Goal: Task Accomplishment & Management: Use online tool/utility

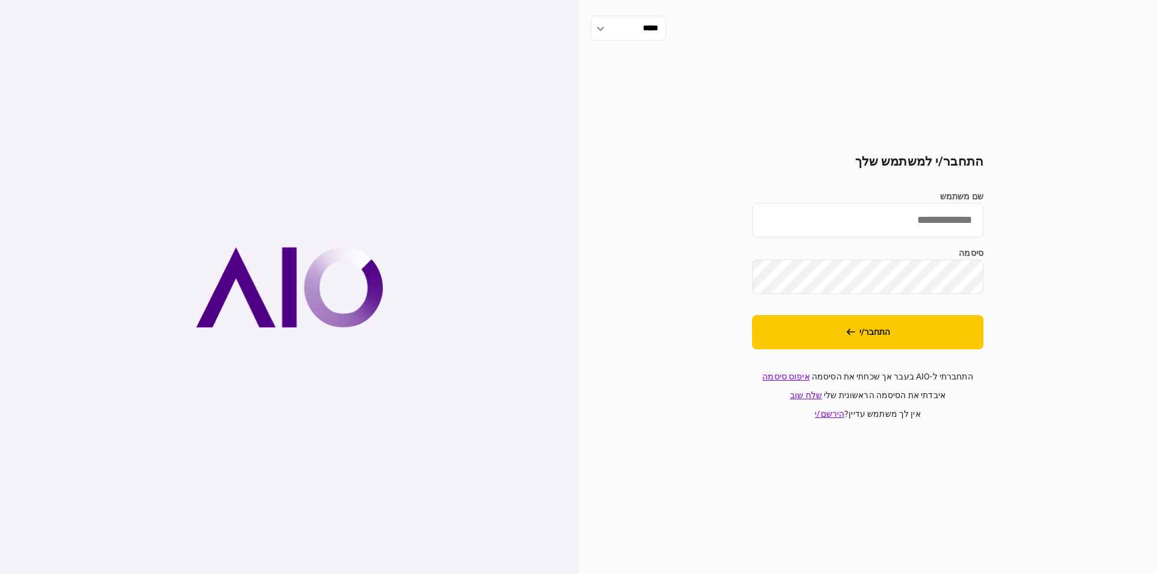
click at [906, 223] on input "שם משתמש" at bounding box center [867, 220] width 231 height 34
type input "*********"
click at [861, 328] on button "התחבר/י" at bounding box center [867, 332] width 231 height 34
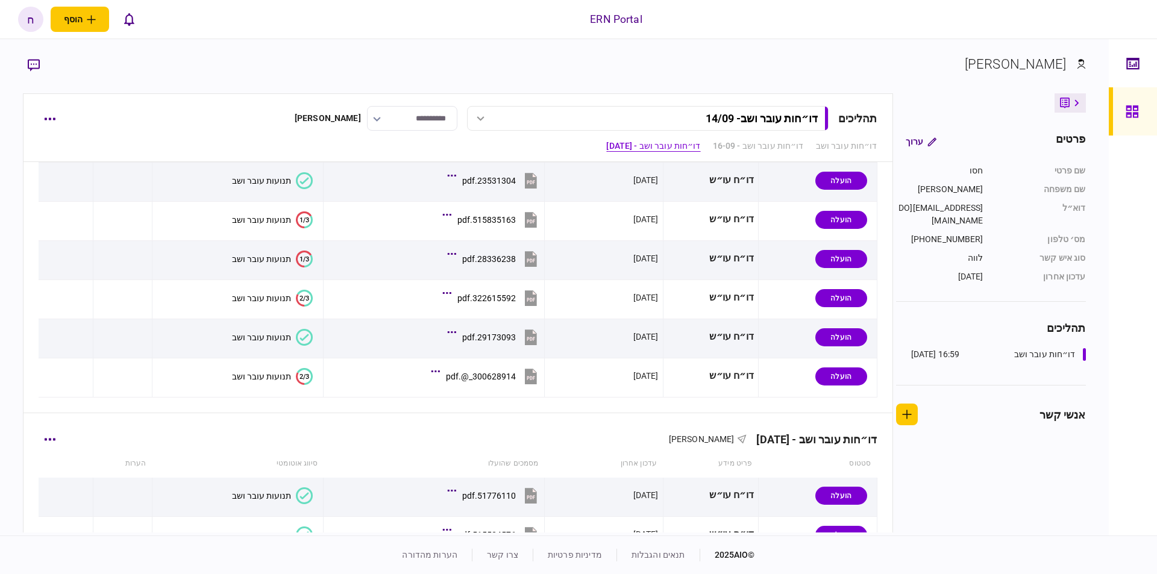
scroll to position [824, 0]
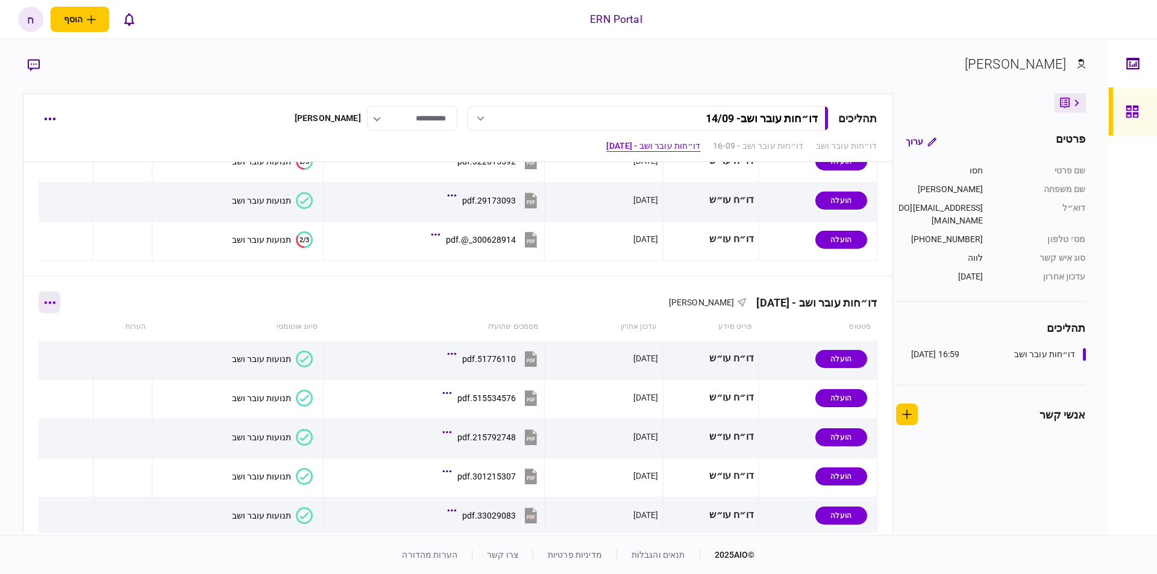
click at [60, 307] on button "button" at bounding box center [50, 303] width 22 height 22
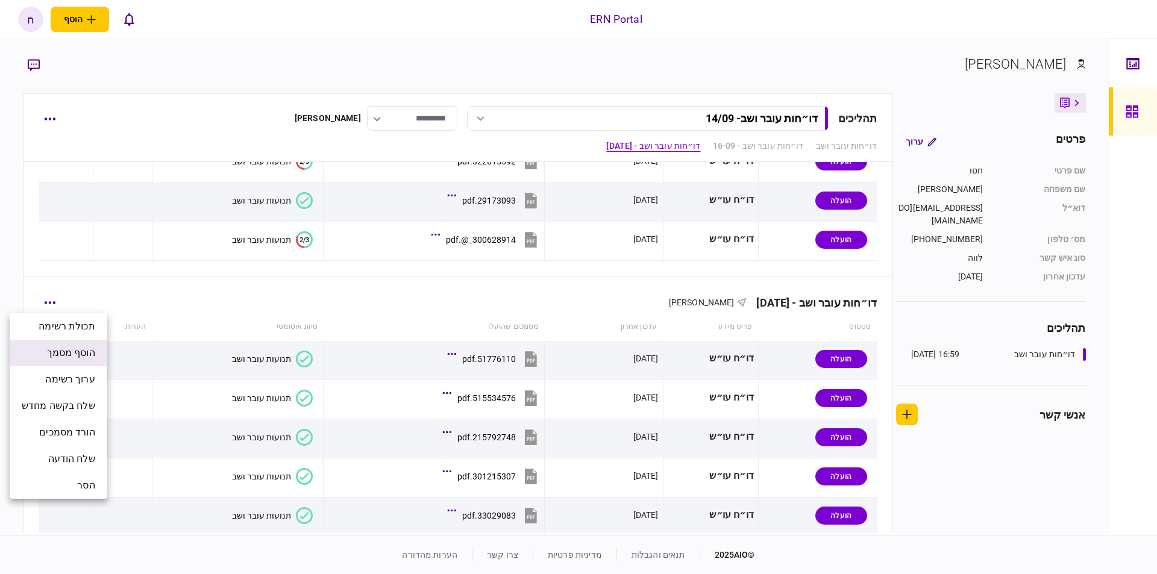
click at [95, 358] on span "הוסף מסמך" at bounding box center [71, 353] width 48 height 14
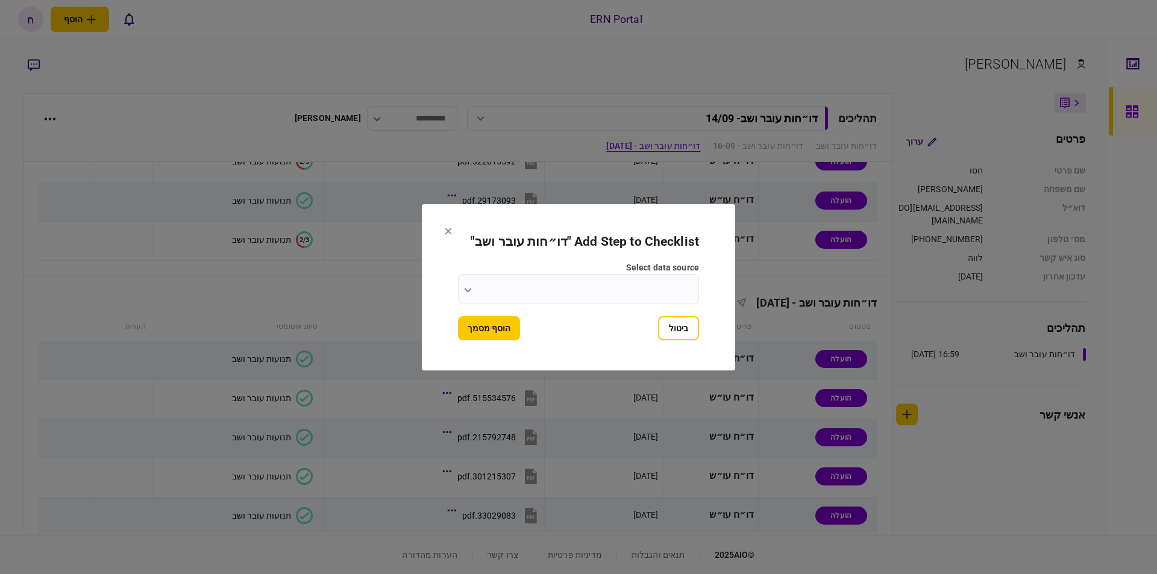
click at [517, 283] on input "select data source" at bounding box center [578, 289] width 241 height 30
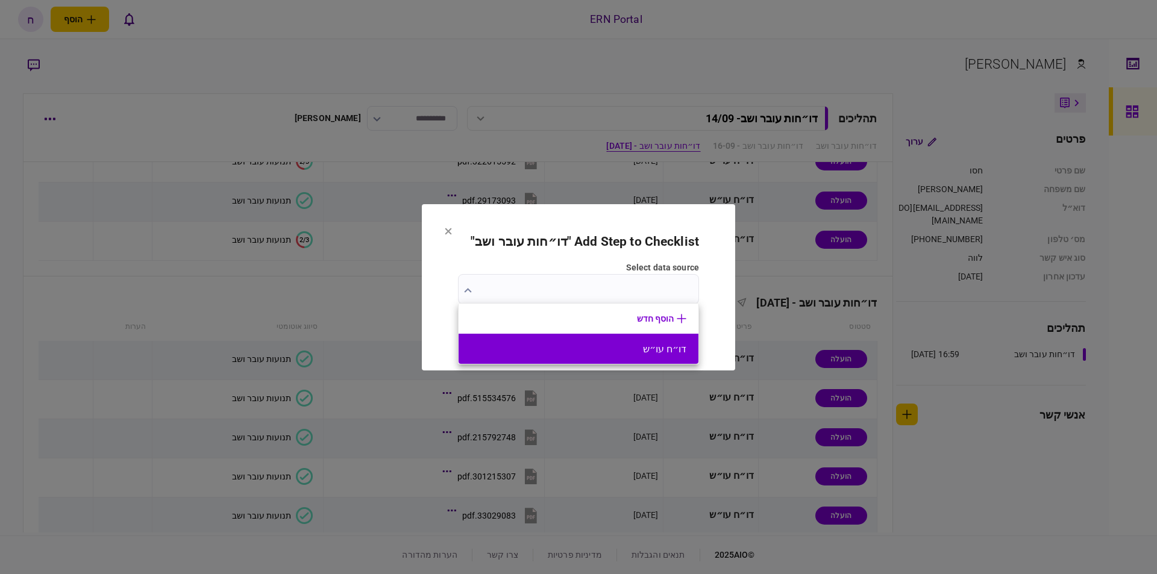
click at [613, 342] on li "דו״ח עו״ש" at bounding box center [578, 349] width 240 height 30
type input "*********"
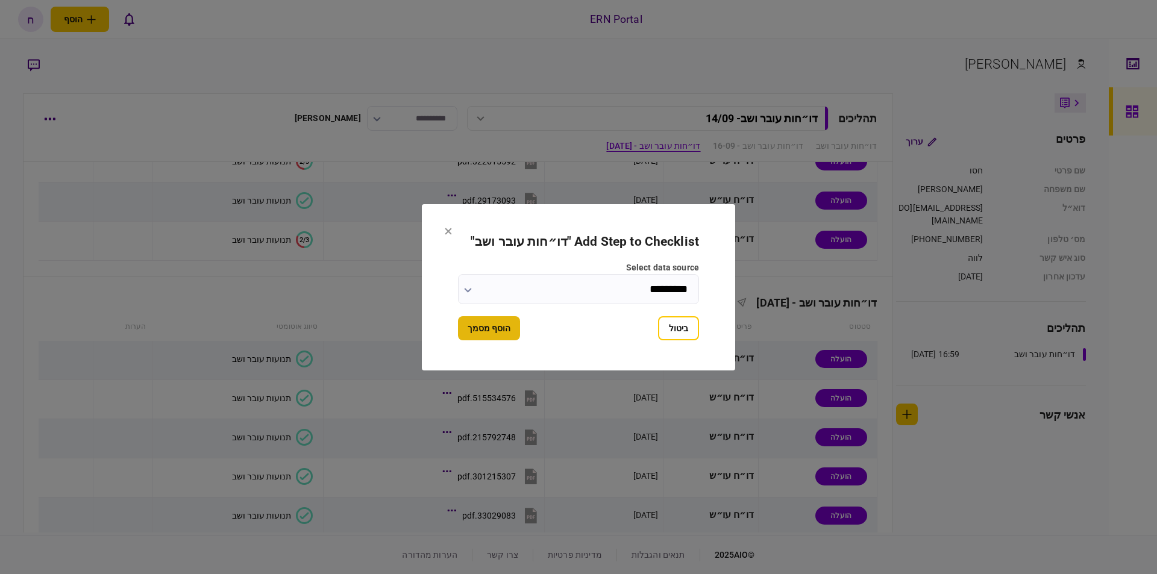
click at [497, 327] on button "הוסף מסמך" at bounding box center [489, 328] width 62 height 24
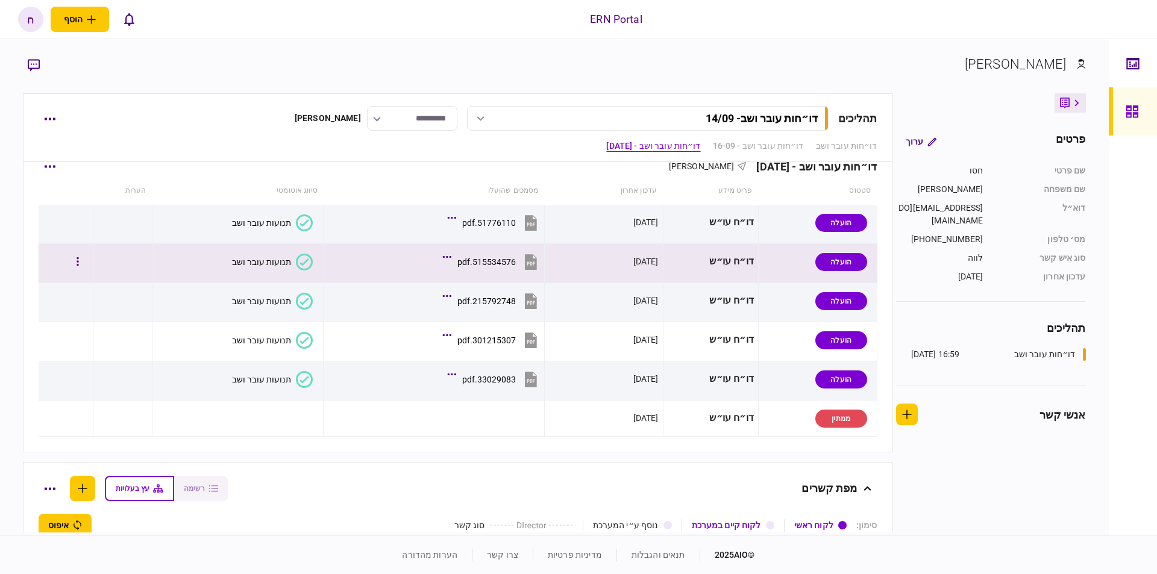
scroll to position [1096, 0]
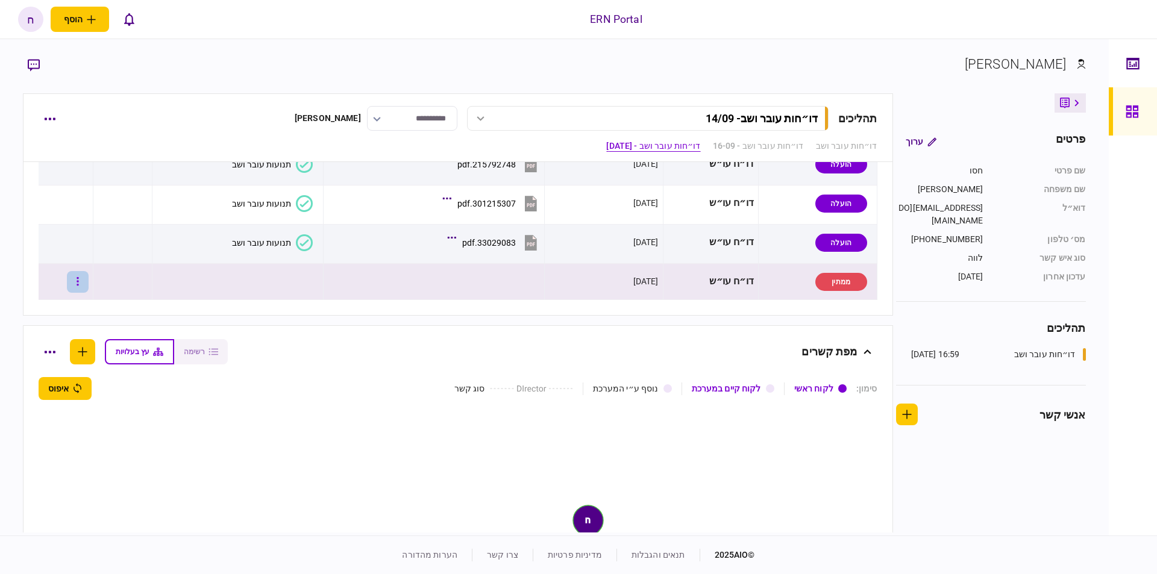
click at [79, 281] on icon "button" at bounding box center [78, 281] width 2 height 8
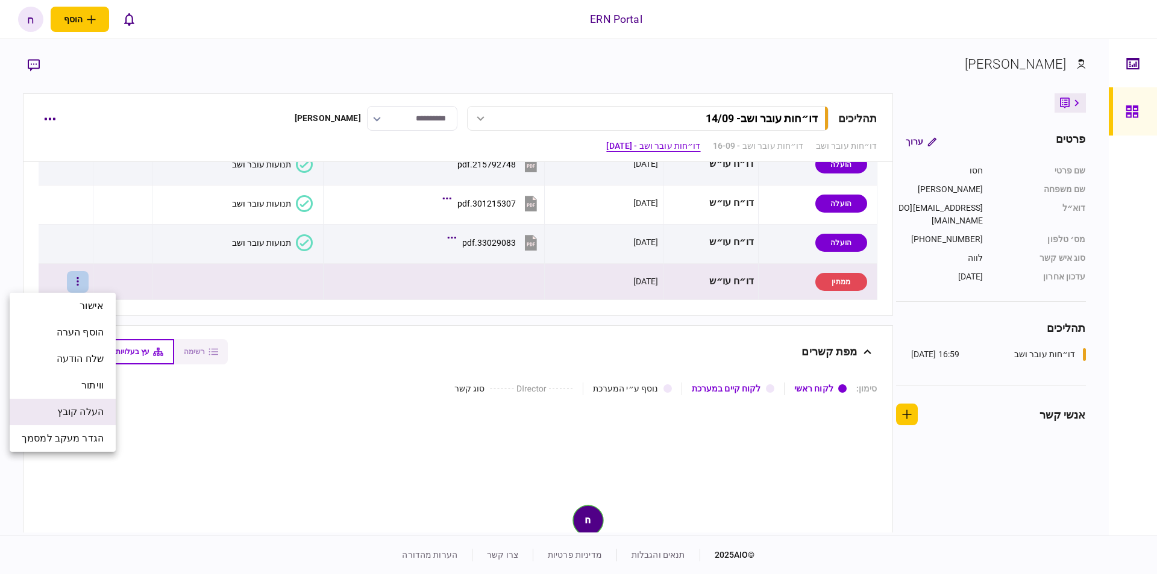
click at [89, 415] on span "העלה קובץ" at bounding box center [80, 412] width 46 height 14
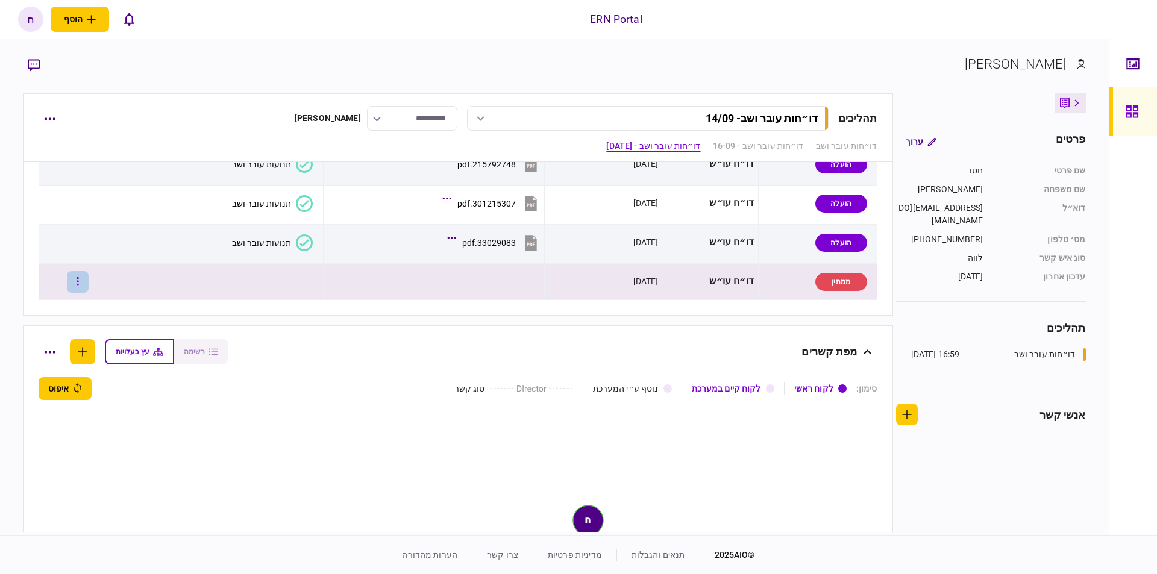
click at [79, 277] on icon "button" at bounding box center [78, 281] width 2 height 11
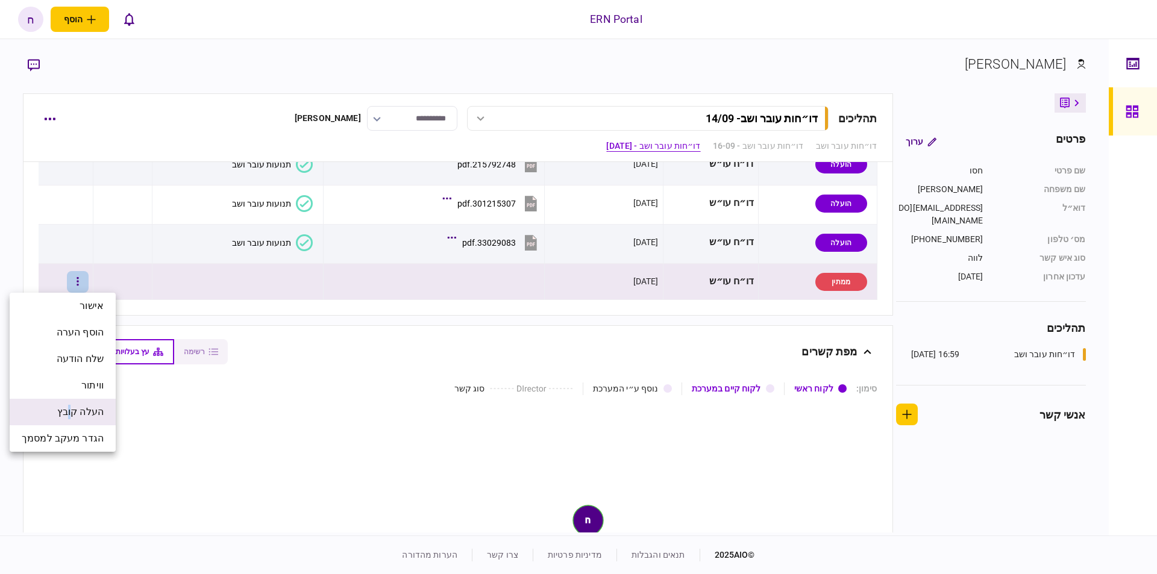
click at [67, 406] on li "העלה קובץ" at bounding box center [63, 412] width 106 height 27
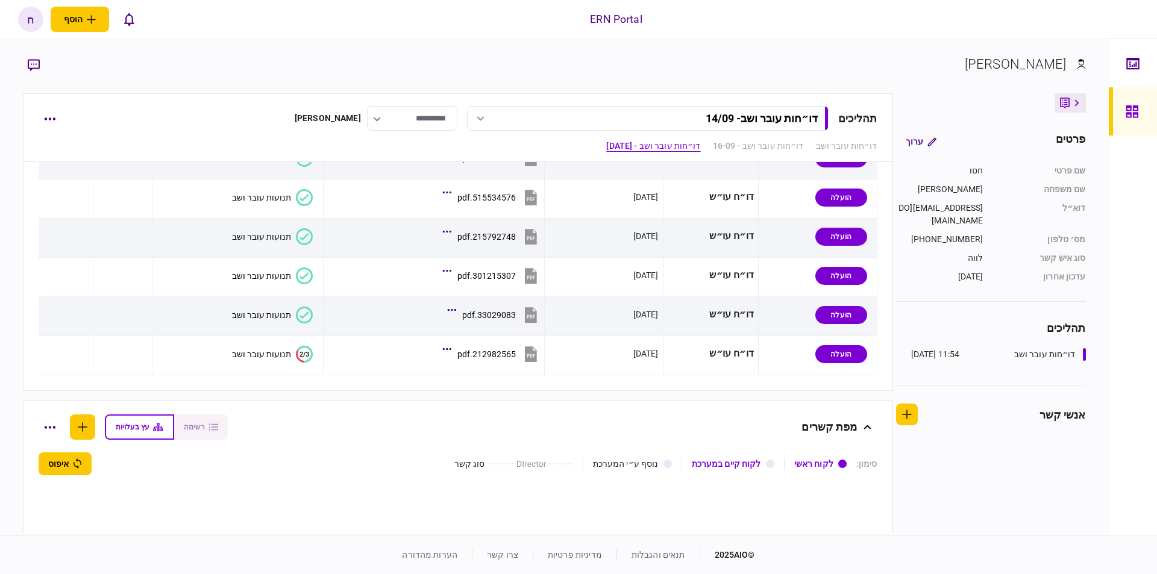
scroll to position [1092, 0]
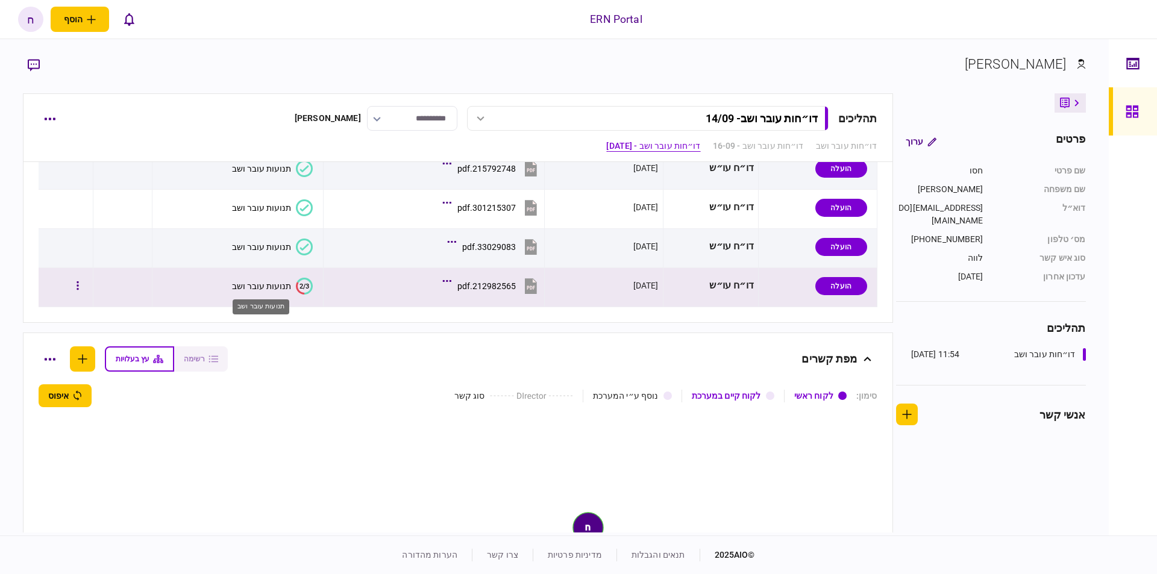
click at [257, 282] on div "תנועות עובר ושב" at bounding box center [261, 286] width 59 height 10
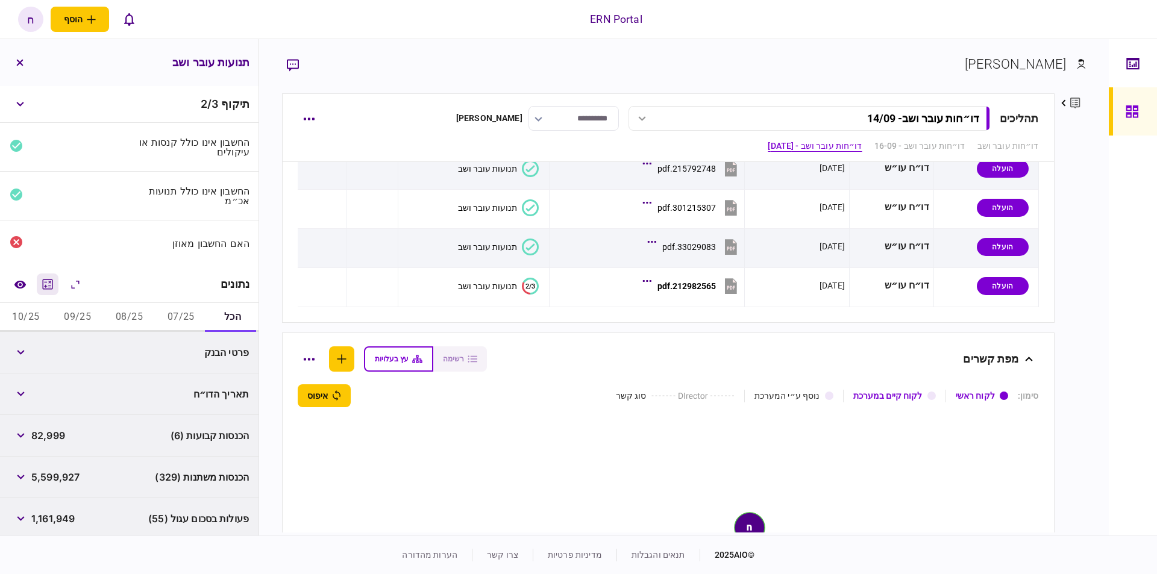
click at [49, 282] on icon "מחשבון" at bounding box center [47, 284] width 14 height 14
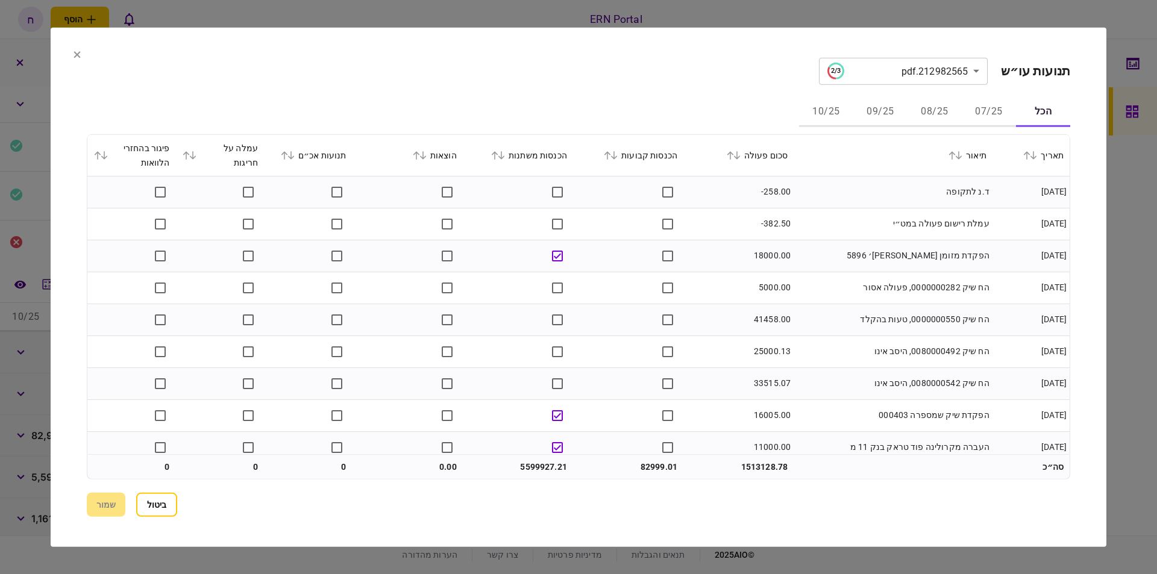
click at [656, 157] on div "הכנסות קבועות" at bounding box center [628, 155] width 98 height 14
click at [640, 155] on div "הכנסות קבועות" at bounding box center [628, 155] width 98 height 14
click at [617, 157] on icon at bounding box center [613, 155] width 7 height 8
click at [917, 107] on button "08/25" at bounding box center [934, 112] width 54 height 29
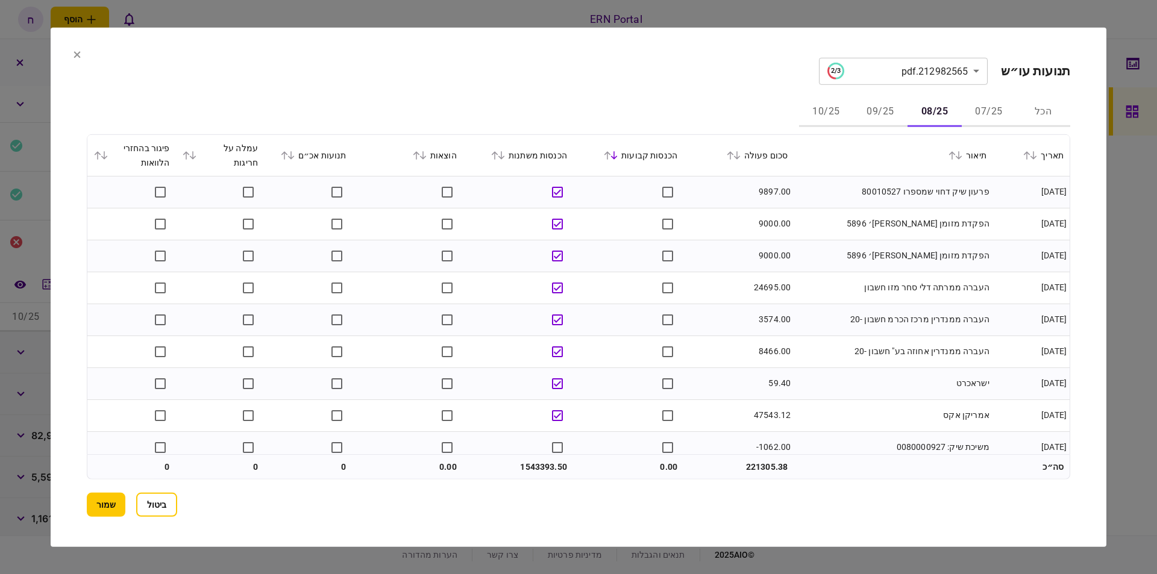
click at [429, 155] on button at bounding box center [420, 154] width 17 height 7
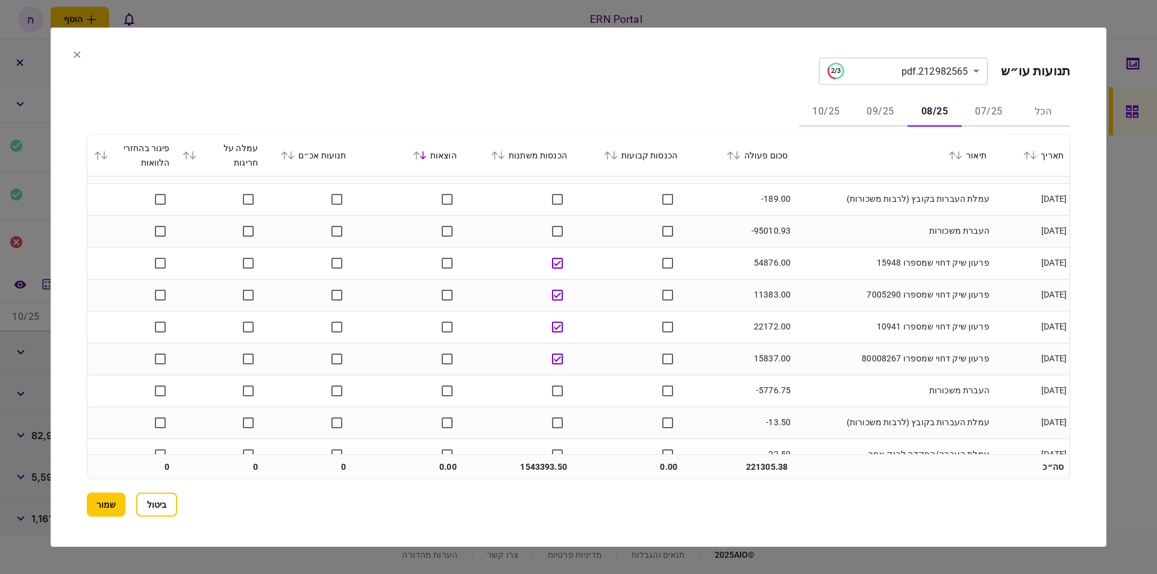
scroll to position [1434, 0]
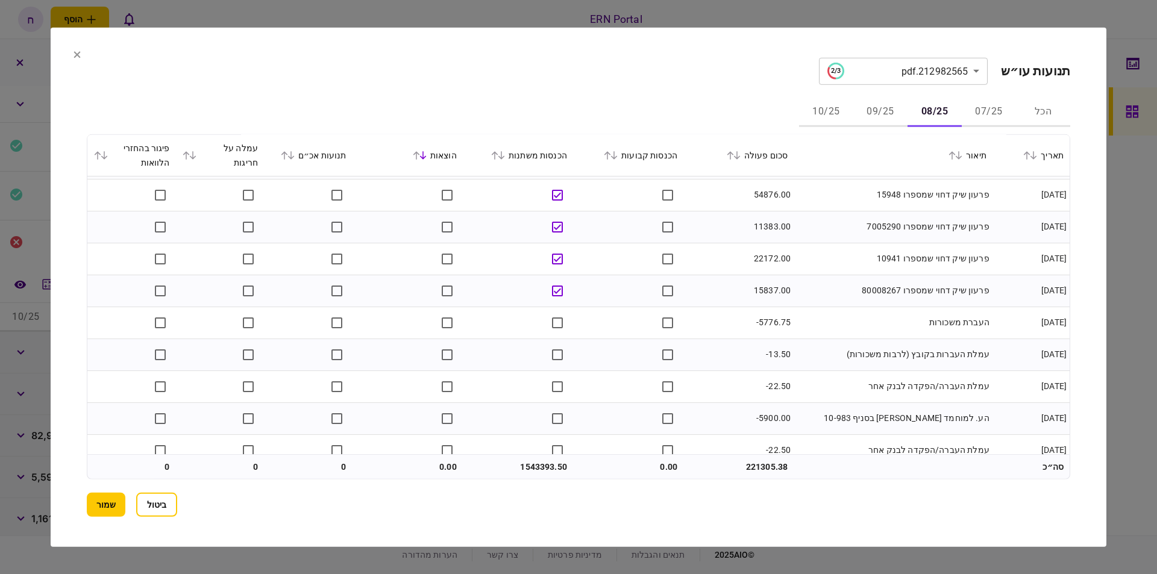
drag, startPoint x: 158, startPoint y: 510, endPoint x: 45, endPoint y: 514, distance: 112.7
click at [158, 510] on button "ביטול" at bounding box center [156, 505] width 41 height 24
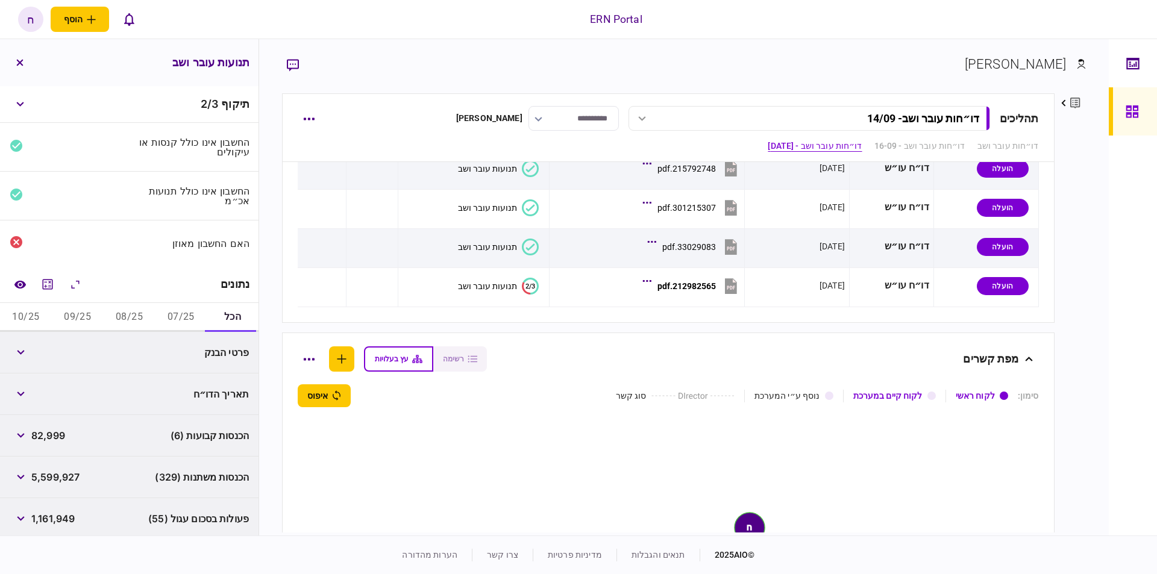
click at [530, 284] on text "2/3" at bounding box center [530, 286] width 10 height 8
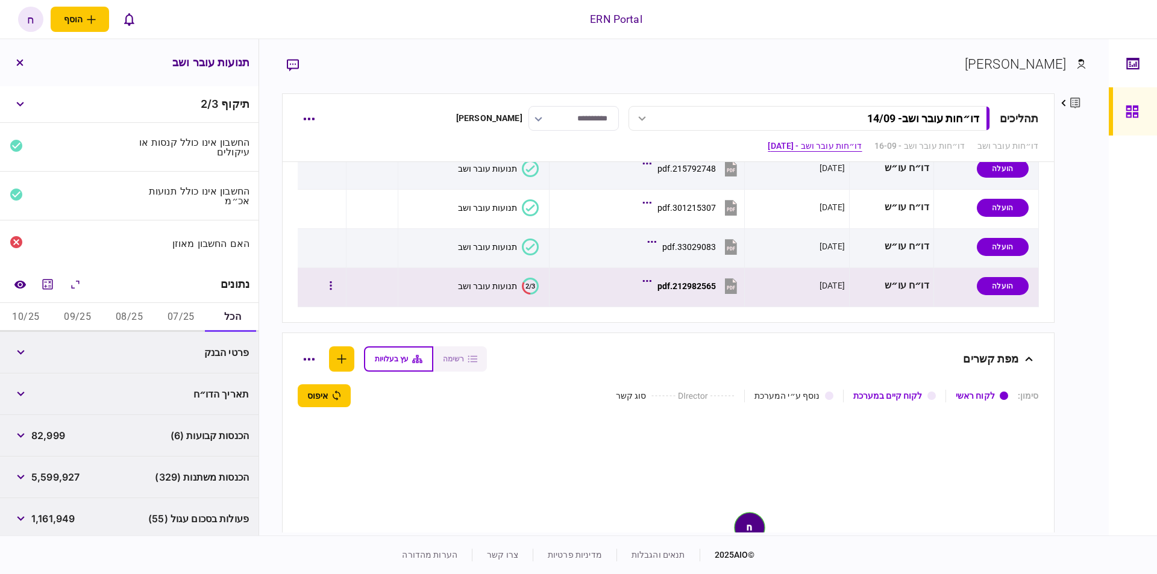
click at [525, 286] on text "2/3" at bounding box center [530, 286] width 10 height 8
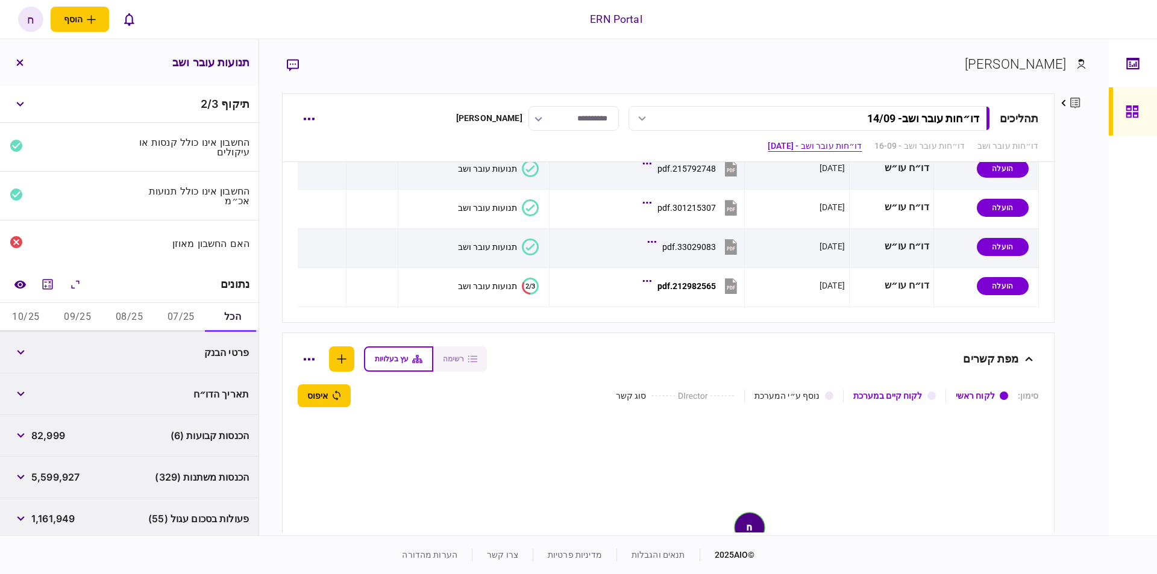
click at [173, 306] on button "07/25" at bounding box center [181, 317] width 52 height 29
click at [54, 346] on span "28,725" at bounding box center [47, 352] width 33 height 14
click at [50, 283] on icon "מחשבון" at bounding box center [47, 284] width 14 height 14
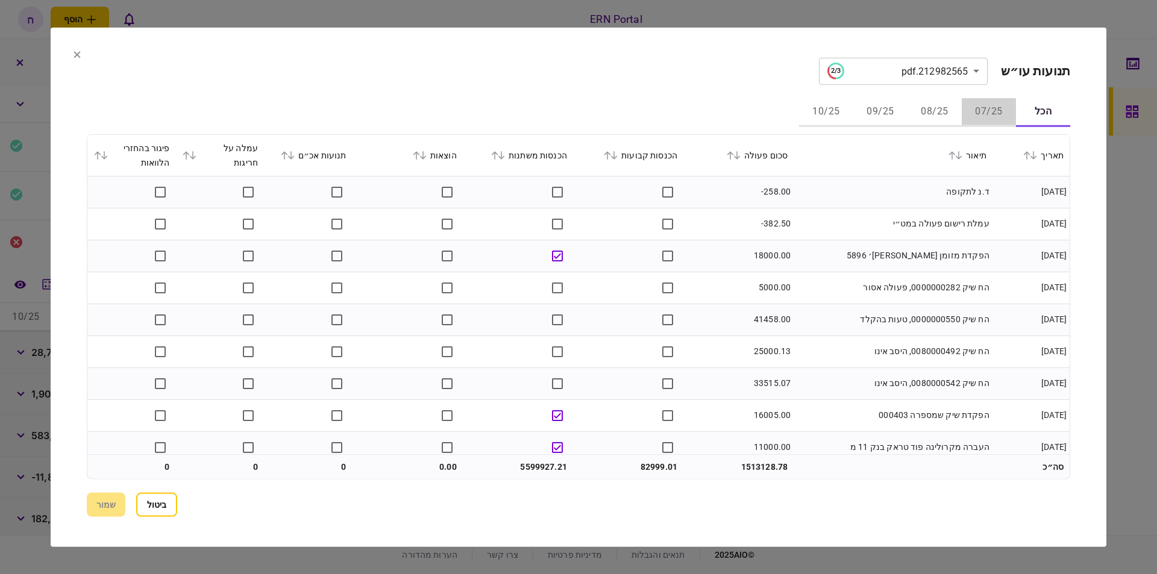
click at [984, 114] on button "07/25" at bounding box center [988, 112] width 54 height 29
click at [624, 159] on div "הכנסות קבועות" at bounding box center [628, 155] width 98 height 14
click at [617, 156] on icon at bounding box center [613, 155] width 7 height 8
click at [879, 117] on button "09/25" at bounding box center [880, 112] width 54 height 29
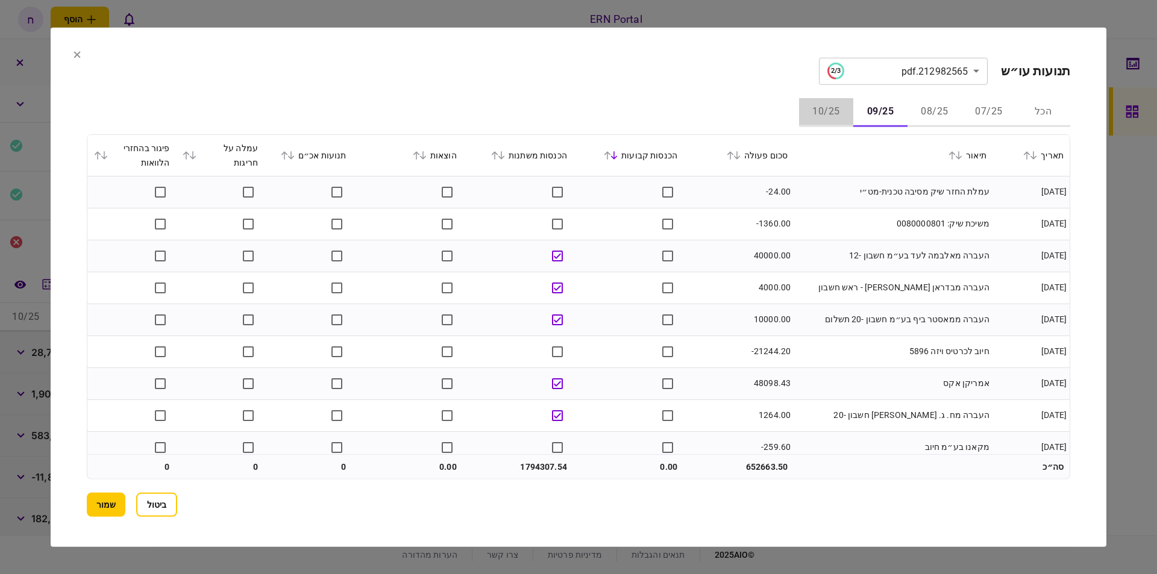
click at [825, 107] on button "10/25" at bounding box center [826, 112] width 54 height 29
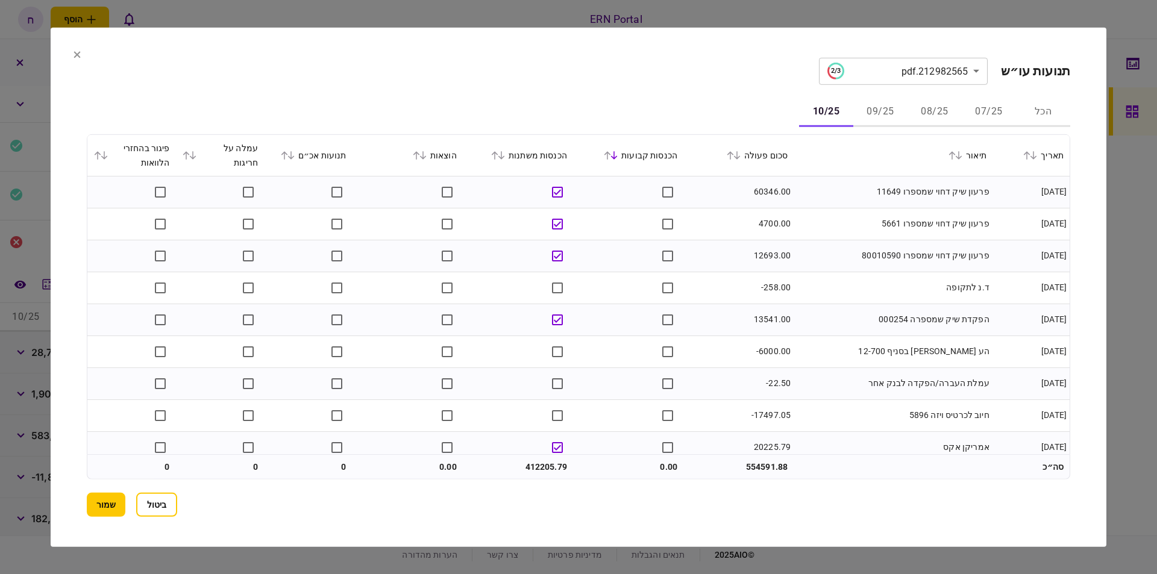
click at [926, 110] on button "08/25" at bounding box center [934, 112] width 54 height 29
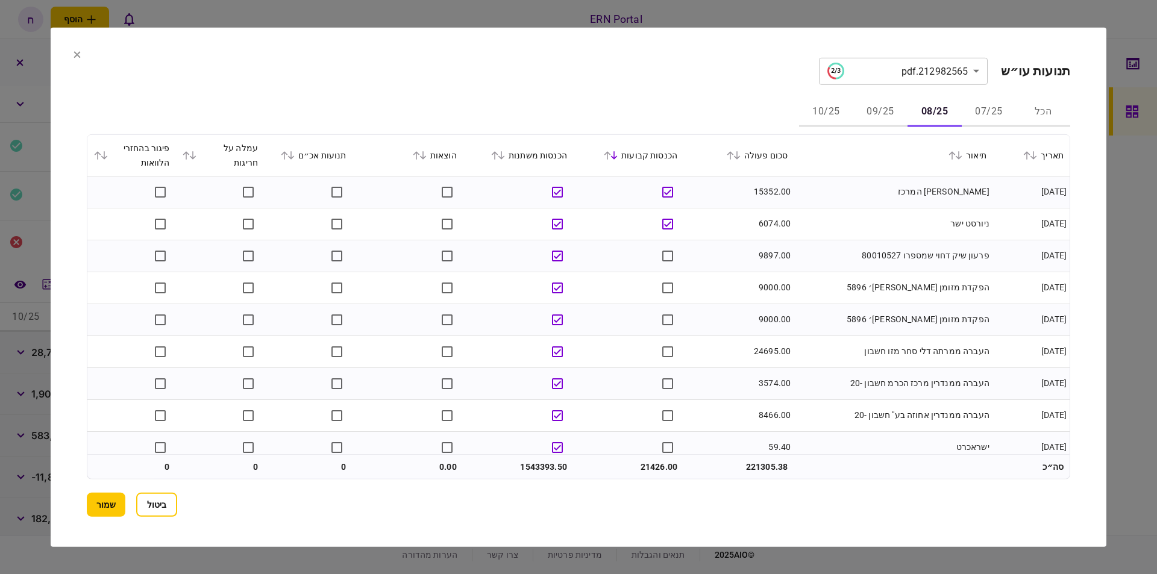
click at [654, 192] on td at bounding box center [628, 192] width 110 height 32
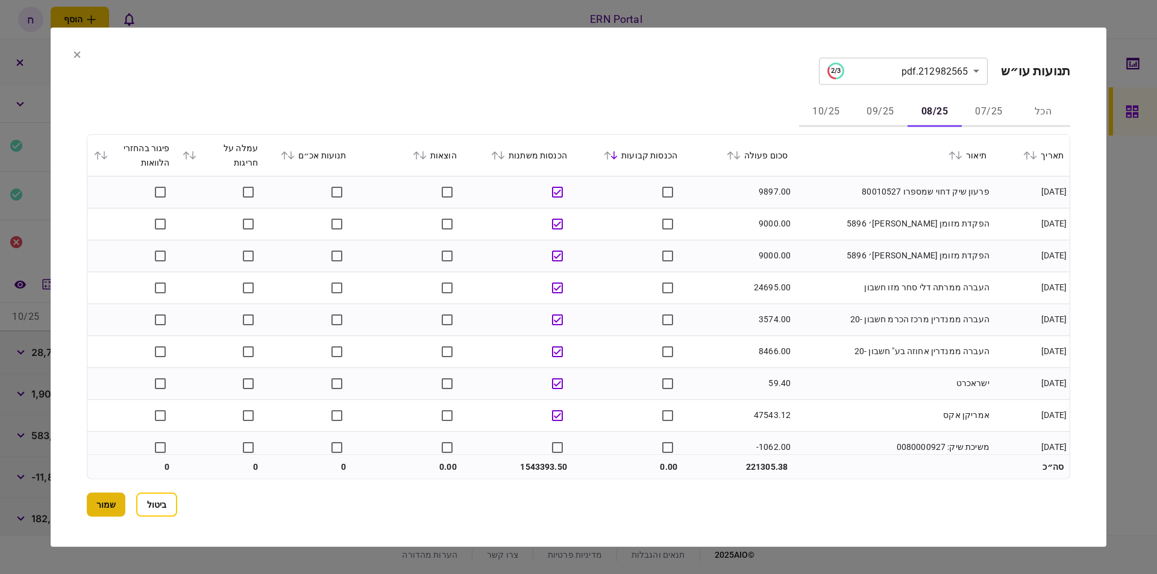
click at [107, 500] on button "שמור" at bounding box center [106, 505] width 39 height 24
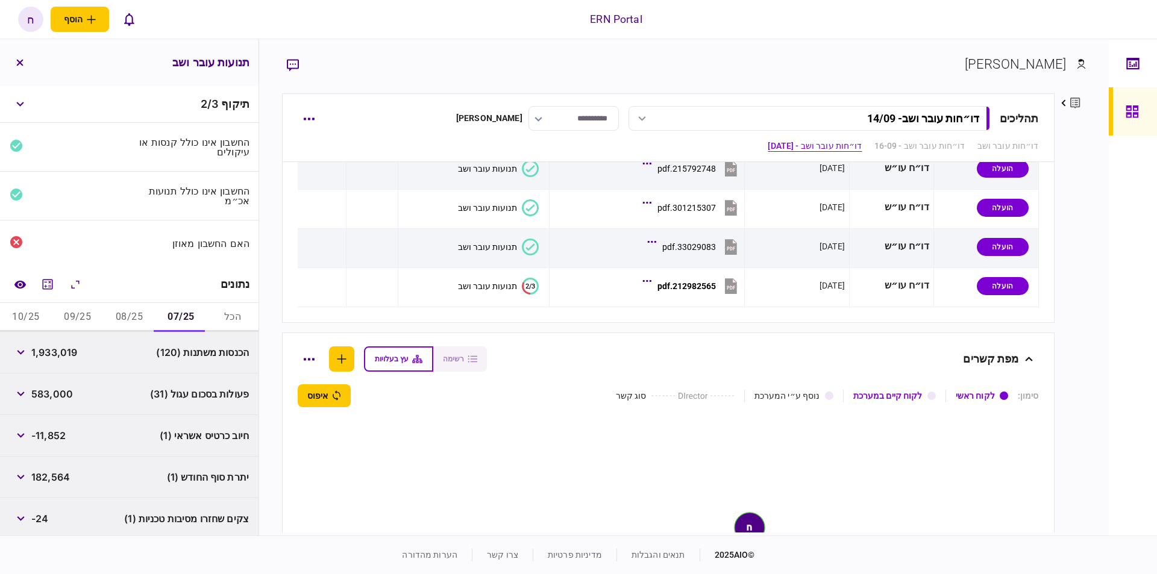
click at [130, 313] on button "08/25" at bounding box center [130, 317] width 52 height 29
click at [70, 347] on span "1,543,393" at bounding box center [55, 352] width 48 height 14
click at [185, 314] on button "07/25" at bounding box center [181, 317] width 52 height 29
click at [58, 349] on span "1,933,019" at bounding box center [54, 352] width 46 height 14
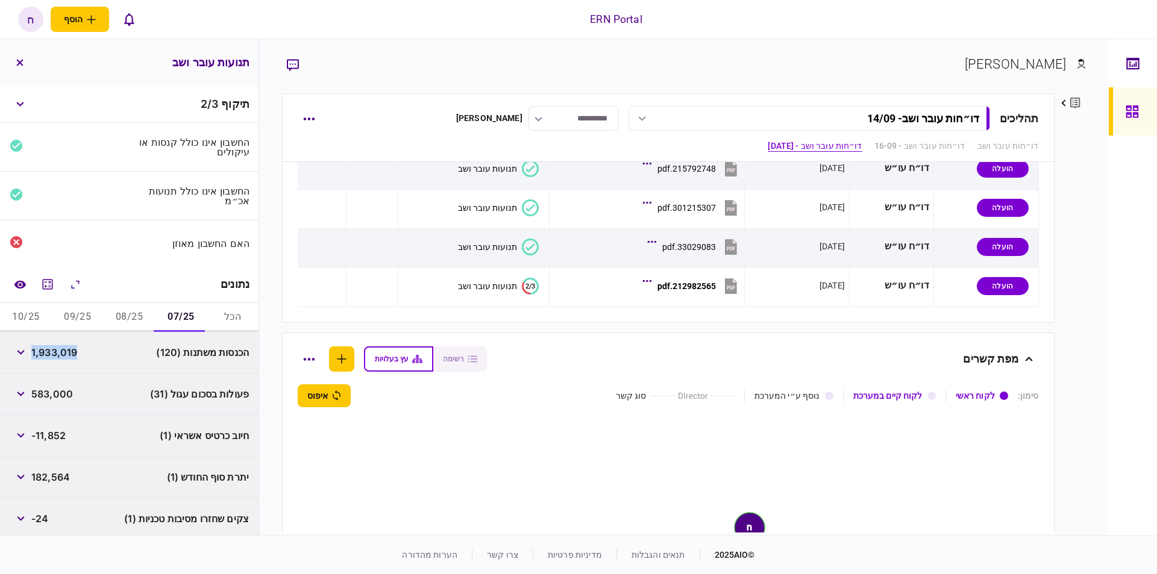
click at [58, 349] on span "1,933,019" at bounding box center [54, 352] width 46 height 14
copy span "1,933,019"
click at [134, 312] on button "08/25" at bounding box center [130, 317] width 52 height 29
click at [52, 350] on span "1,543,393" at bounding box center [55, 352] width 48 height 14
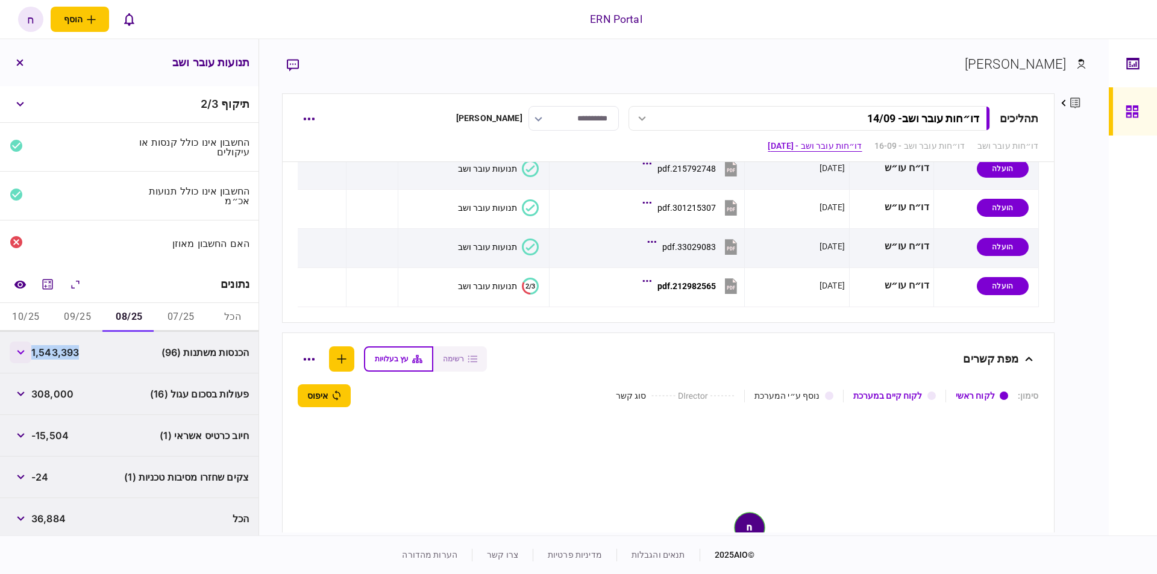
copy span "1,543,393"
click at [80, 318] on button "09/25" at bounding box center [78, 317] width 52 height 29
click at [69, 349] on span "1,794,307" at bounding box center [54, 352] width 46 height 14
copy span "1,794,307"
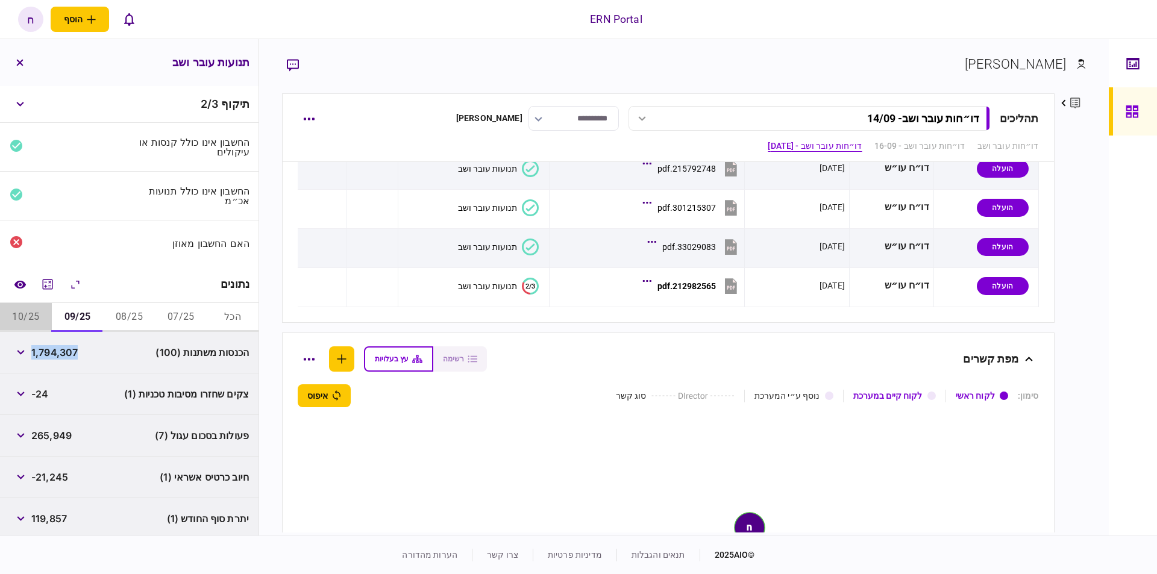
click at [34, 309] on button "10/25" at bounding box center [26, 317] width 52 height 29
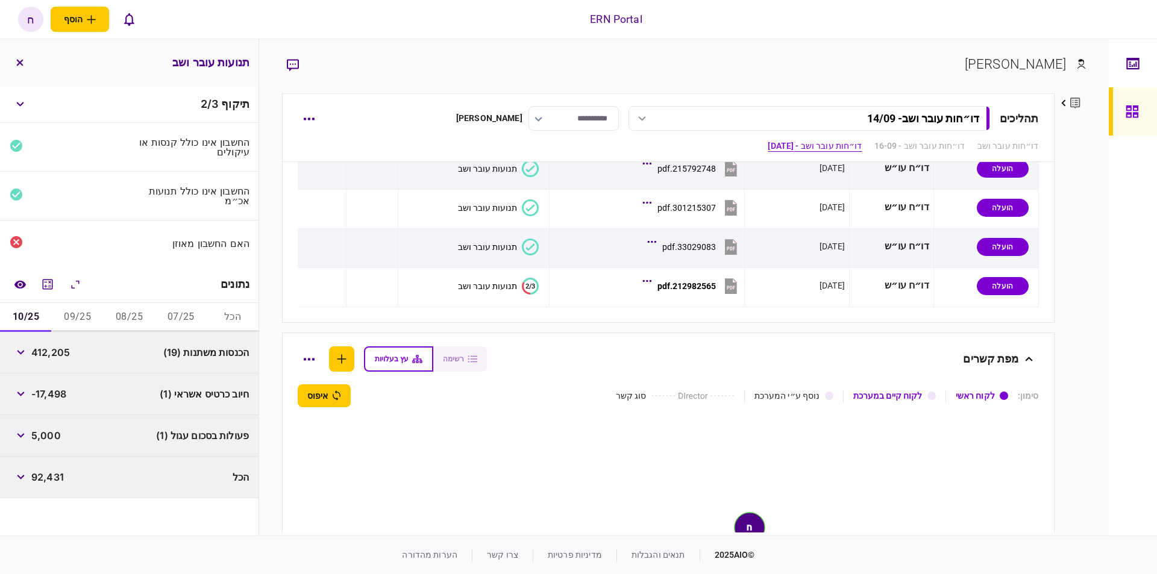
click at [63, 346] on span "412,205" at bounding box center [50, 352] width 39 height 14
copy span "412,205"
click at [78, 317] on button "09/25" at bounding box center [78, 317] width 52 height 29
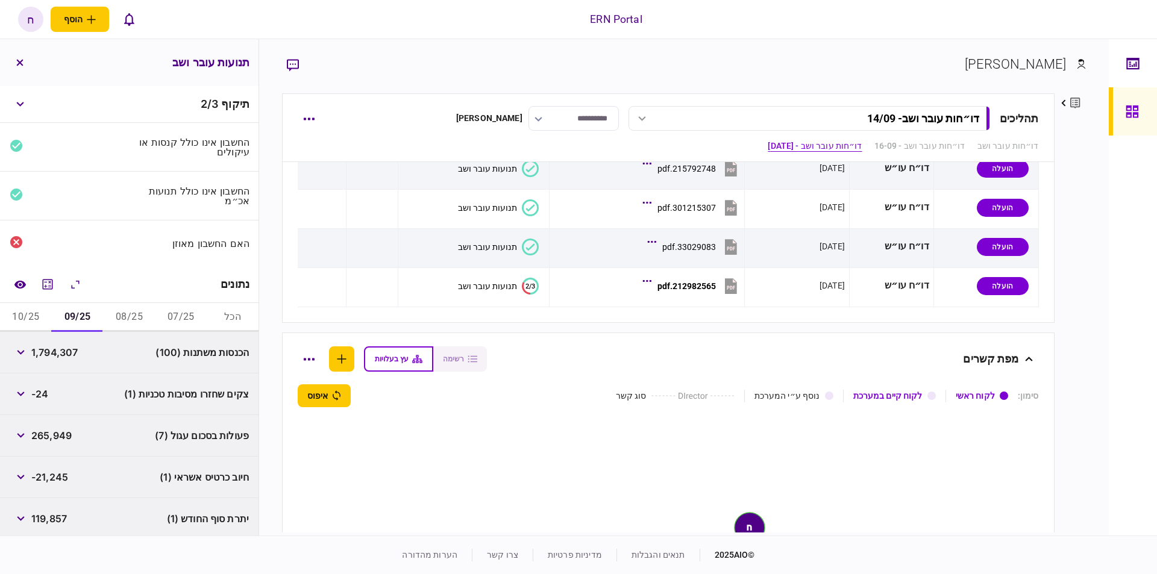
scroll to position [43, 0]
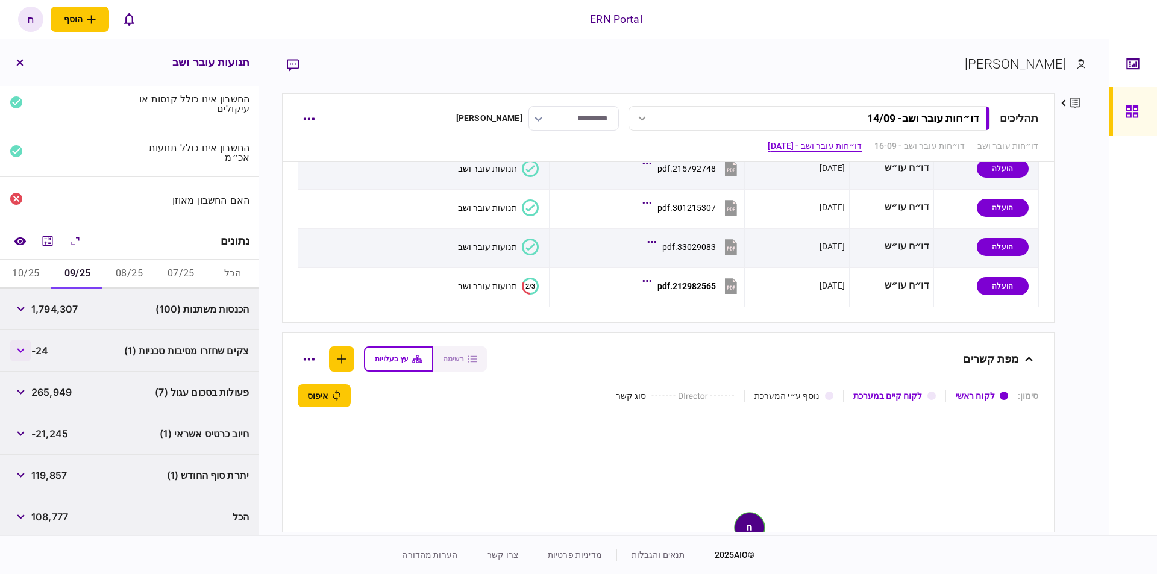
click at [13, 342] on button "button" at bounding box center [21, 351] width 22 height 22
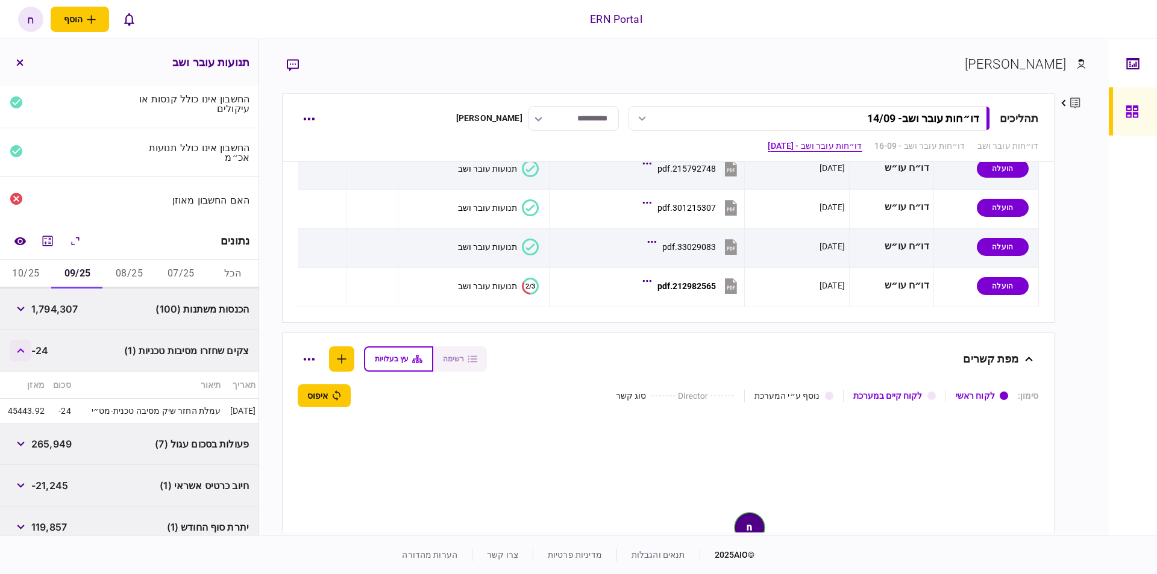
click at [13, 343] on button "button" at bounding box center [21, 351] width 22 height 22
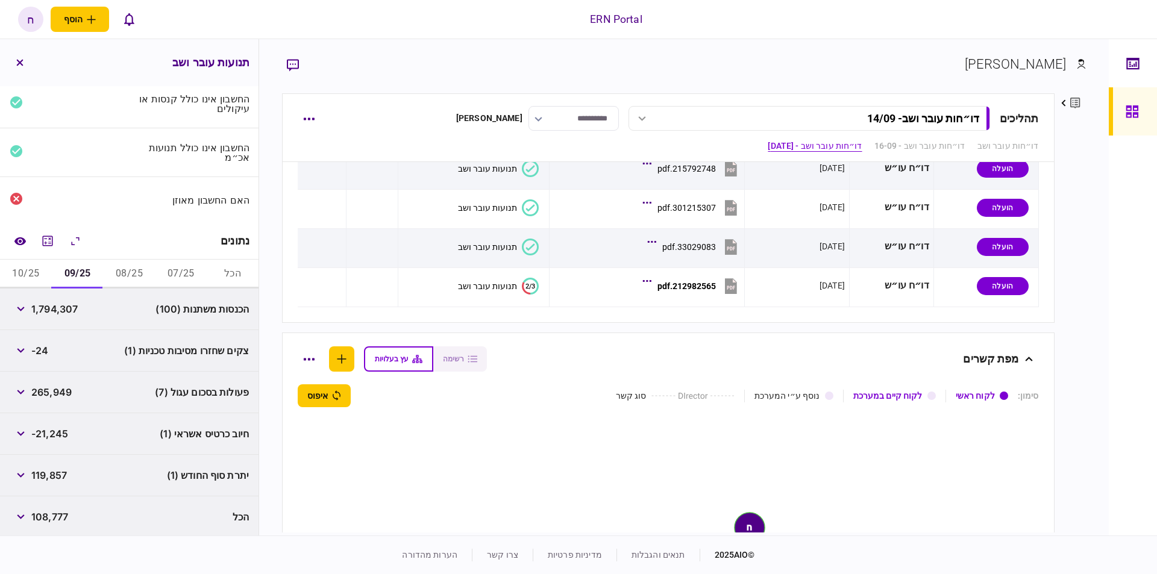
click at [64, 479] on span "119,857" at bounding box center [49, 475] width 36 height 14
copy span "119,857"
drag, startPoint x: 108, startPoint y: 267, endPoint x: 118, endPoint y: 266, distance: 9.7
click at [113, 267] on div "הכל 07/25 08/25 09/25 10/25" at bounding box center [129, 274] width 258 height 29
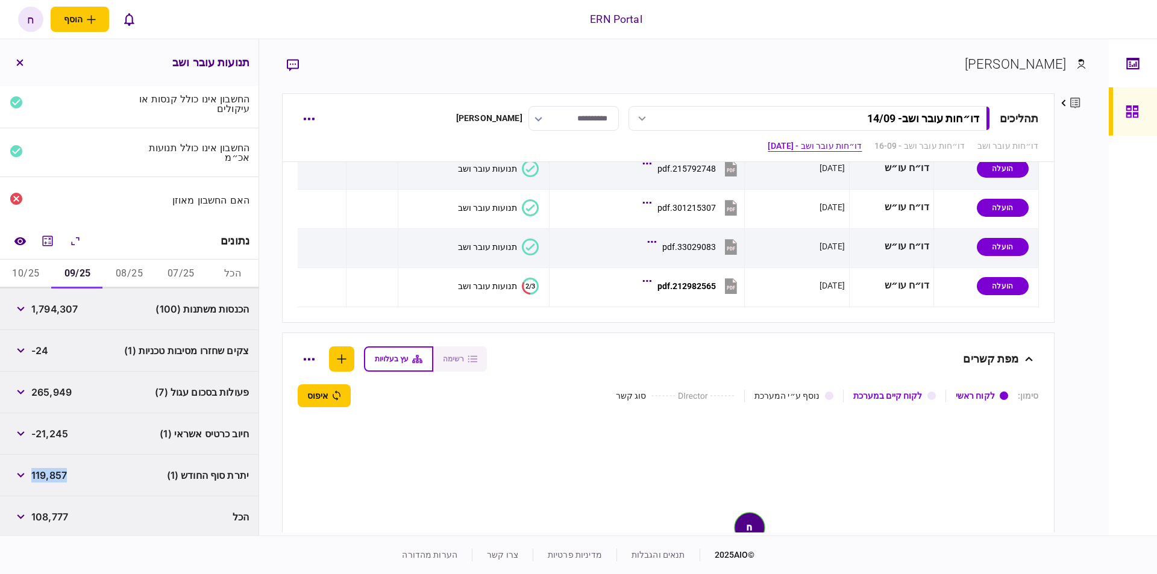
click at [123, 265] on button "08/25" at bounding box center [130, 274] width 52 height 29
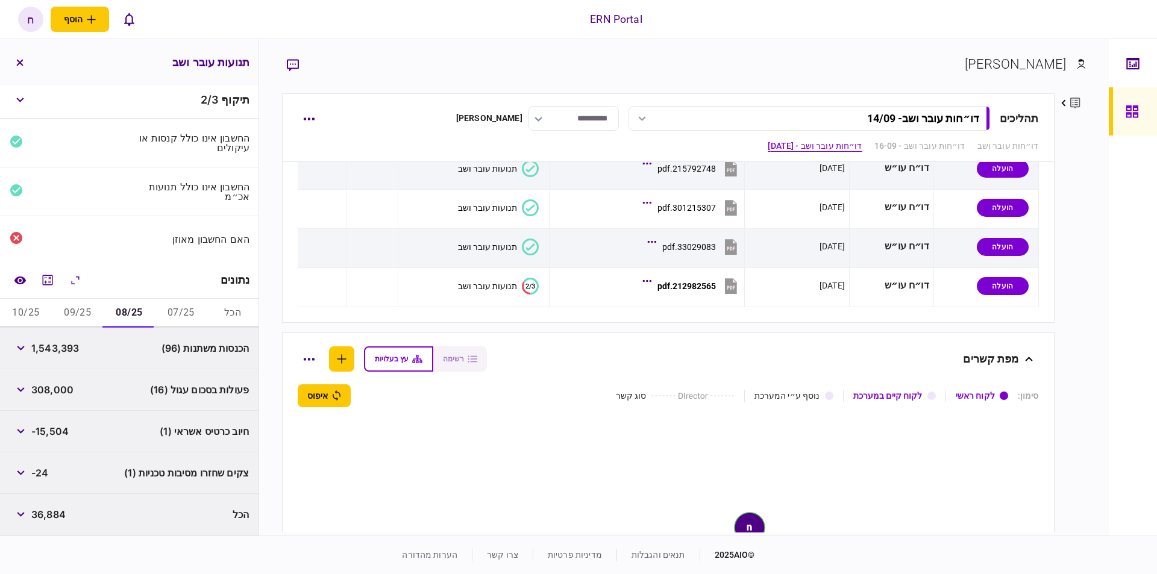
scroll to position [2, 0]
click at [48, 519] on span "36,884" at bounding box center [48, 517] width 34 height 14
click at [195, 307] on button "07/25" at bounding box center [181, 315] width 52 height 29
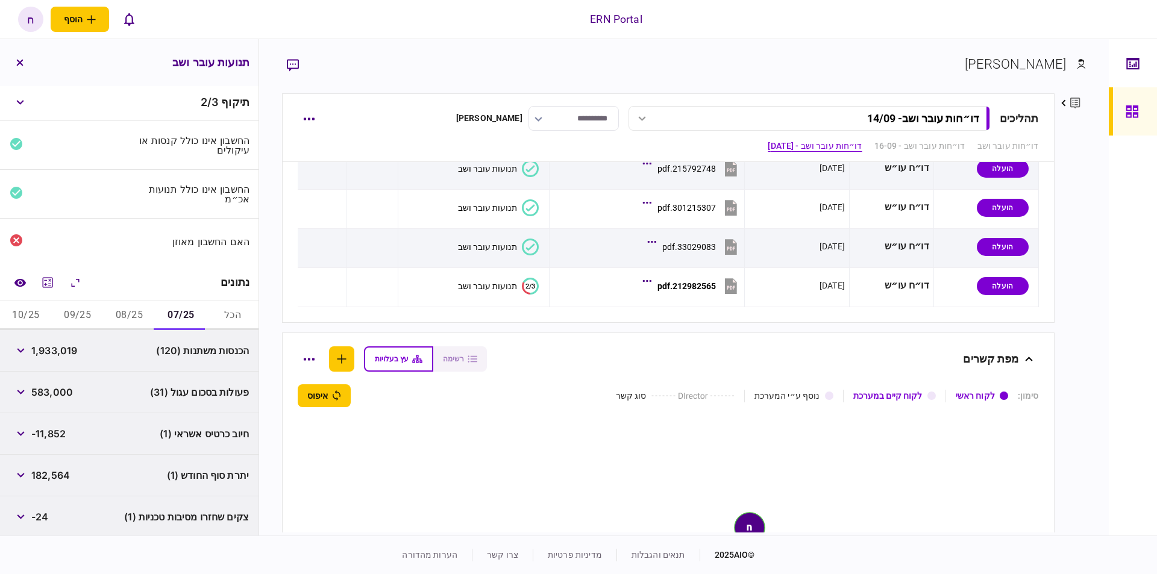
click at [51, 474] on span "182,564" at bounding box center [50, 475] width 39 height 14
copy span "182,564"
click at [31, 384] on button "button" at bounding box center [21, 392] width 22 height 22
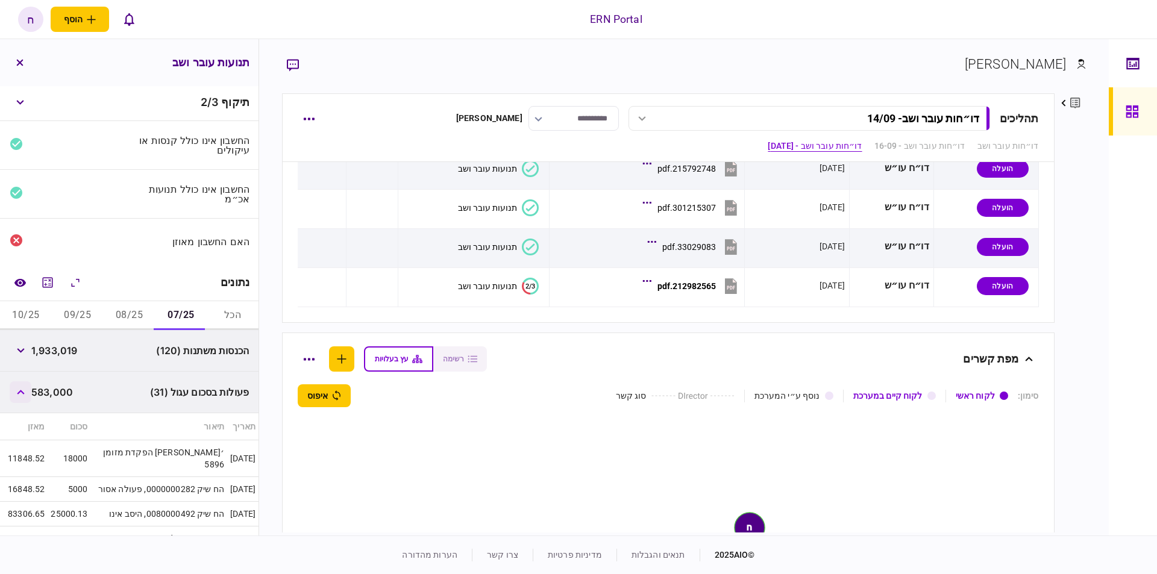
click at [31, 384] on button "button" at bounding box center [21, 392] width 22 height 22
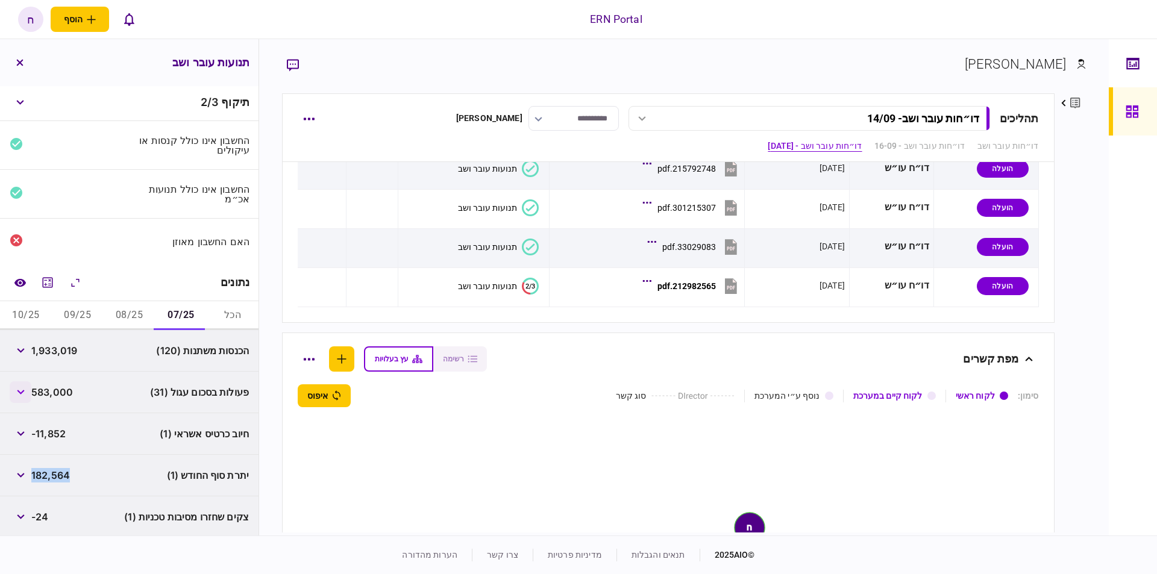
click at [19, 384] on button "button" at bounding box center [21, 392] width 22 height 22
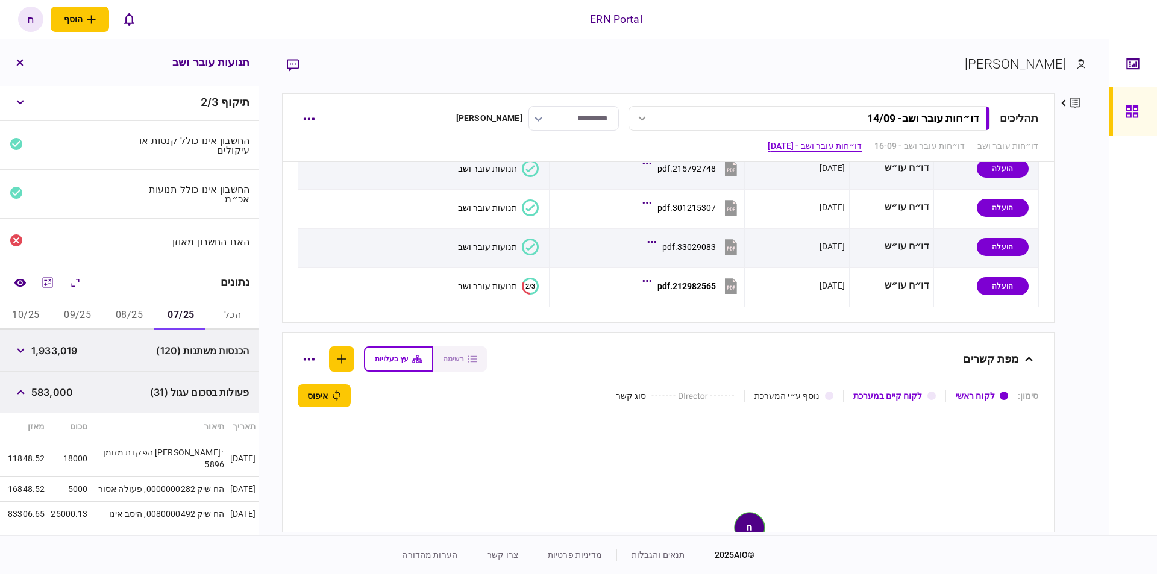
click at [145, 484] on td "הח שיק 0000000282, פעולה אסור" at bounding box center [159, 489] width 137 height 25
click at [193, 480] on td "הח שיק 0000000282, פעולה אסור" at bounding box center [159, 489] width 137 height 25
drag, startPoint x: 217, startPoint y: 485, endPoint x: 224, endPoint y: 484, distance: 6.7
click at [227, 484] on td "01/07/25" at bounding box center [242, 489] width 31 height 25
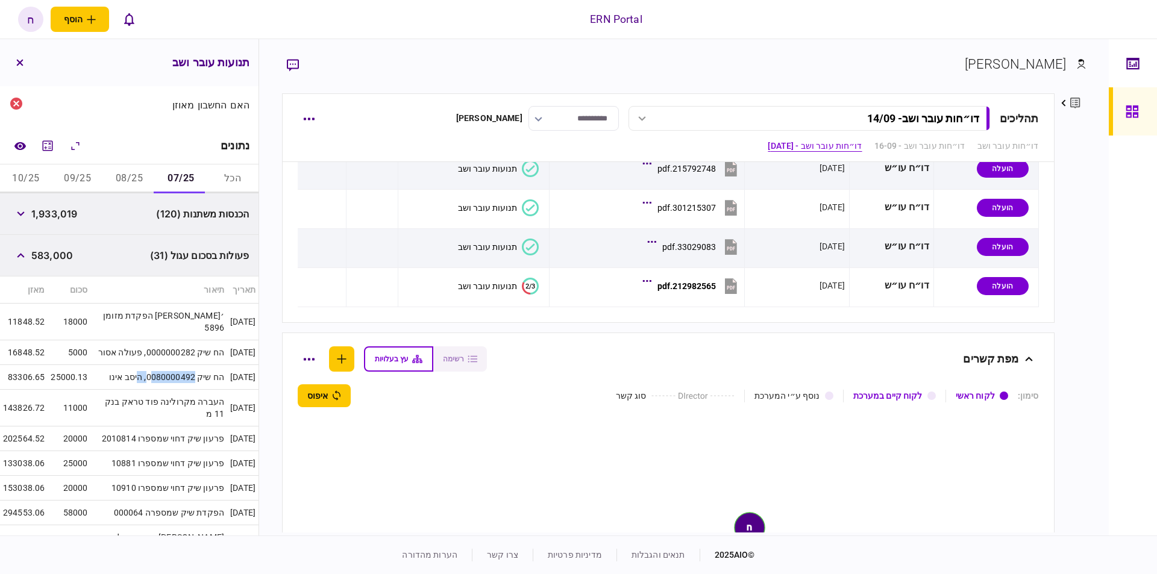
drag, startPoint x: 140, startPoint y: 375, endPoint x: 128, endPoint y: 375, distance: 12.0
click at [128, 375] on td "הח שיק 0080000492, היסב אינו" at bounding box center [159, 377] width 137 height 25
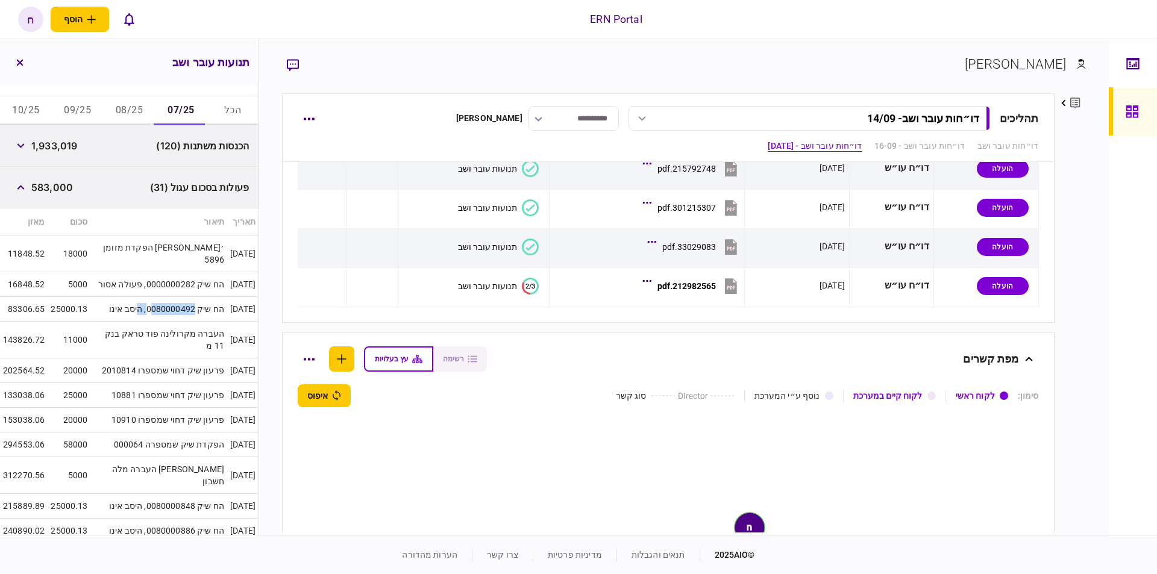
scroll to position [26, 0]
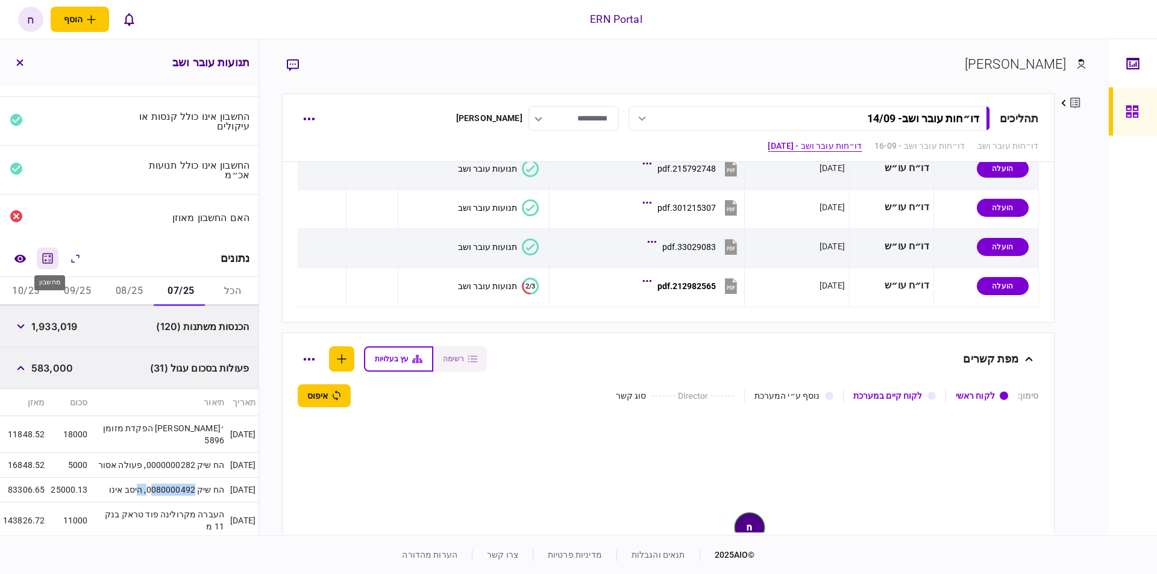
click at [51, 258] on icon "מחשבון" at bounding box center [48, 258] width 10 height 10
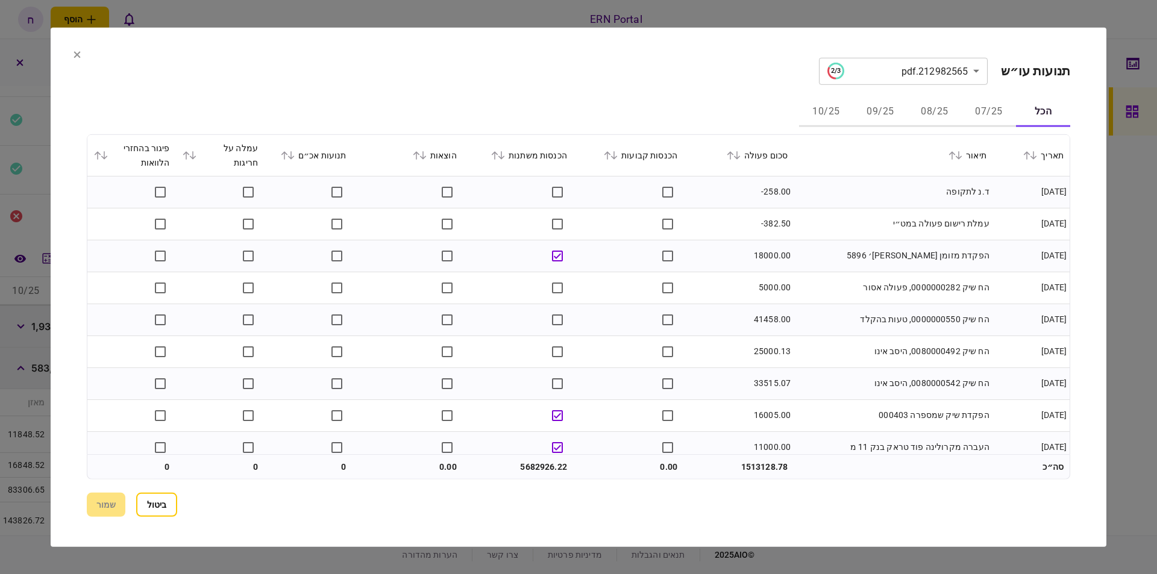
click at [505, 154] on icon at bounding box center [501, 155] width 7 height 8
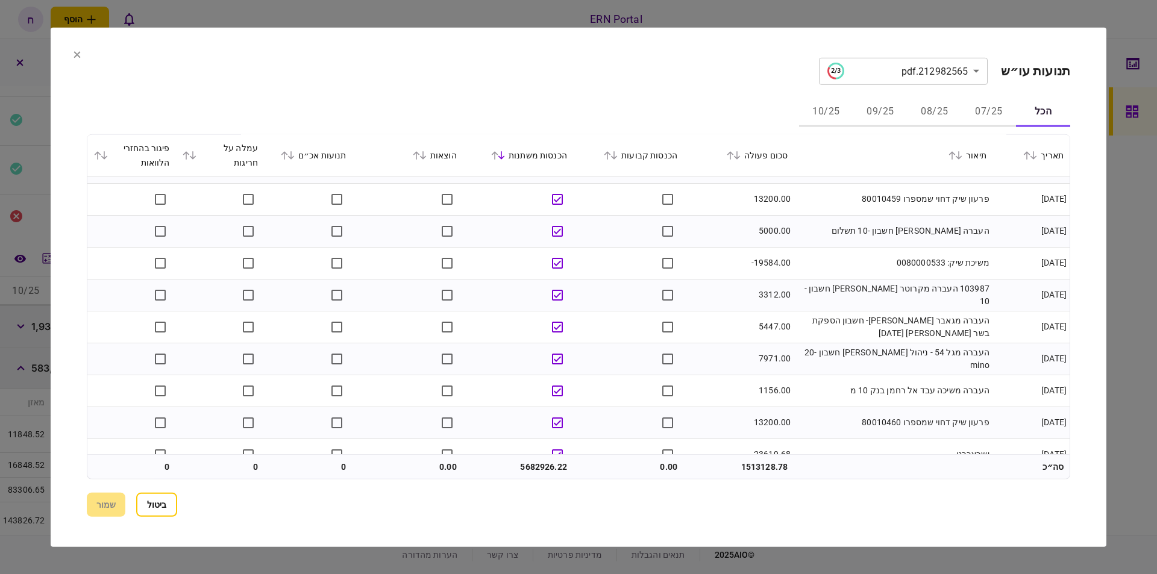
scroll to position [1434, 0]
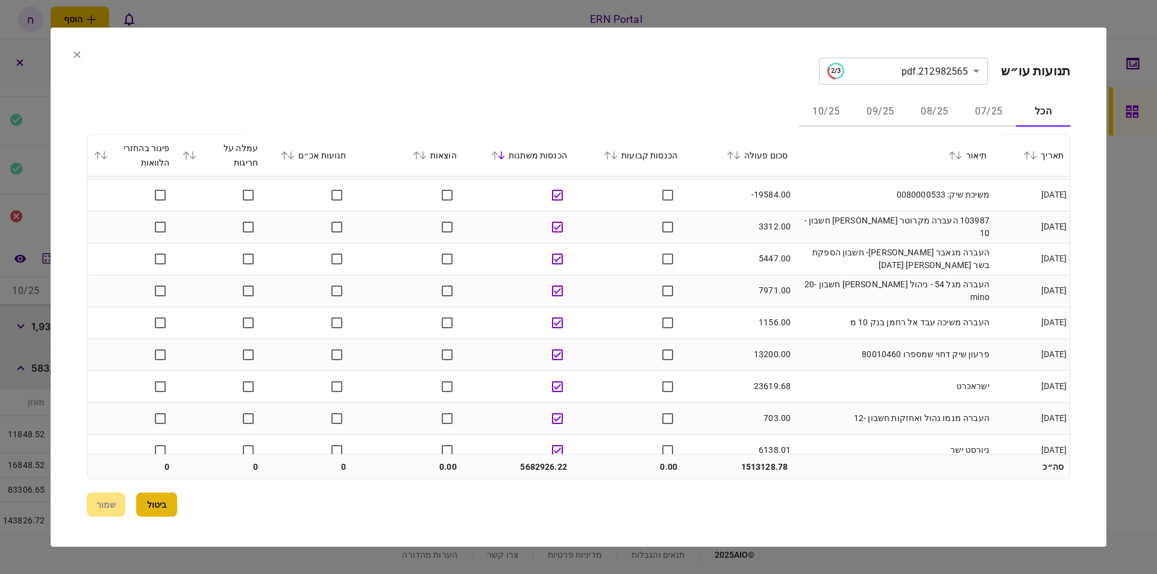
click at [152, 499] on button "ביטול" at bounding box center [156, 505] width 41 height 24
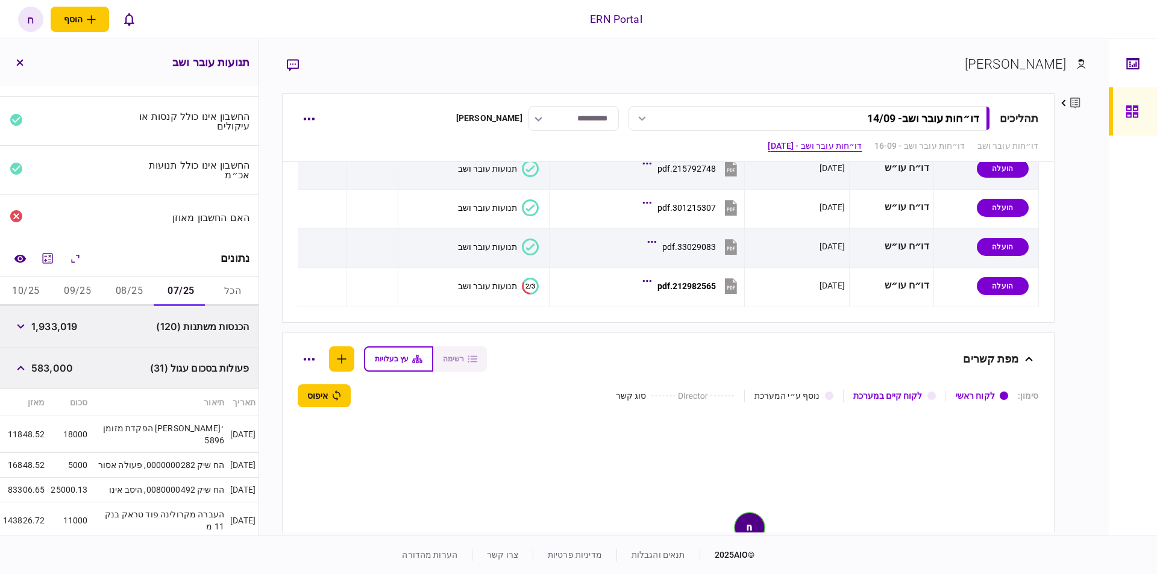
click at [55, 325] on span "1,933,019" at bounding box center [54, 326] width 46 height 14
copy span "1,933,019"
click at [27, 369] on button "button" at bounding box center [21, 368] width 22 height 22
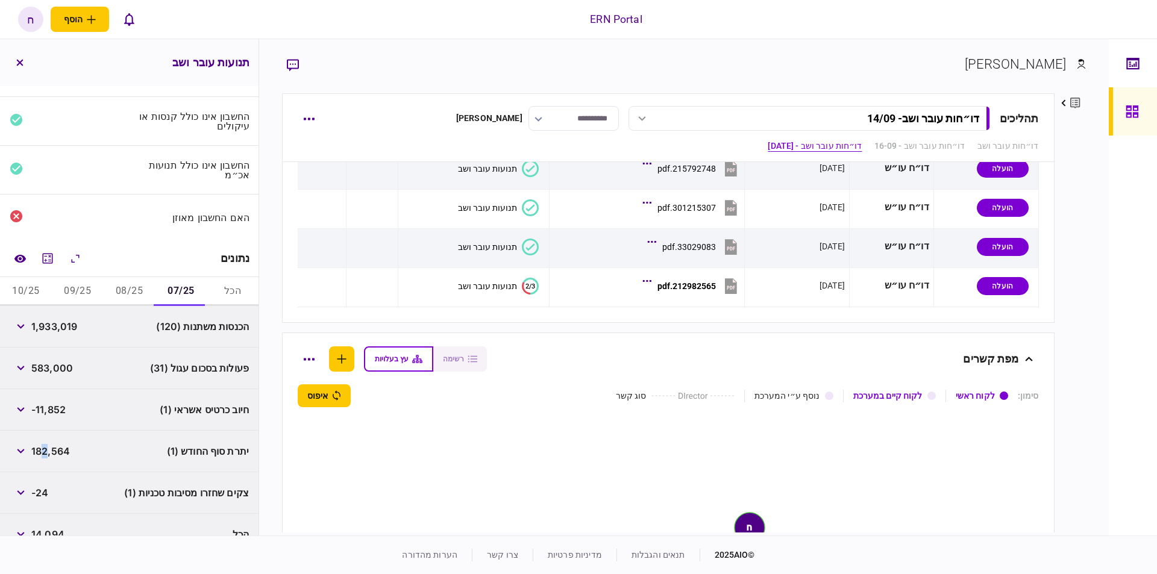
click at [47, 436] on div "יתרת סוף החודש (1) 182,564" at bounding box center [129, 452] width 258 height 42
click at [48, 448] on span "182,564" at bounding box center [50, 451] width 39 height 14
click at [108, 281] on button "08/25" at bounding box center [130, 291] width 52 height 29
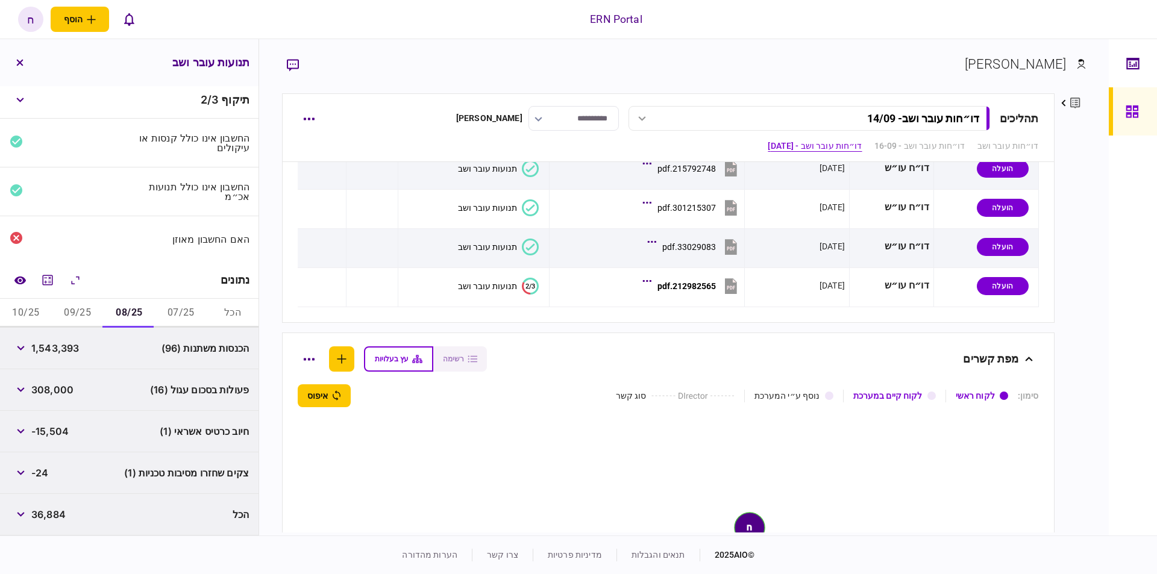
scroll to position [2, 0]
click at [123, 286] on div "נתונים" at bounding box center [129, 282] width 258 height 37
click at [45, 348] on span "1,543,393" at bounding box center [55, 350] width 48 height 14
copy span "1,543,393"
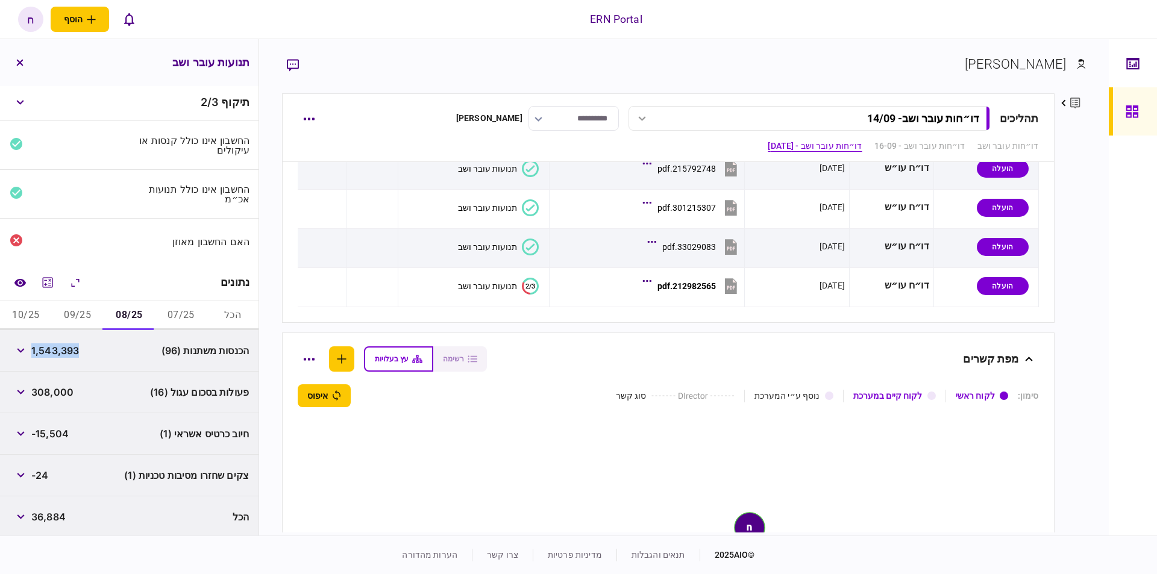
click at [82, 319] on button "09/25" at bounding box center [78, 315] width 52 height 29
click at [67, 346] on span "1,794,307" at bounding box center [54, 350] width 46 height 14
copy span "1,794,307"
click at [33, 310] on button "10/25" at bounding box center [26, 315] width 52 height 29
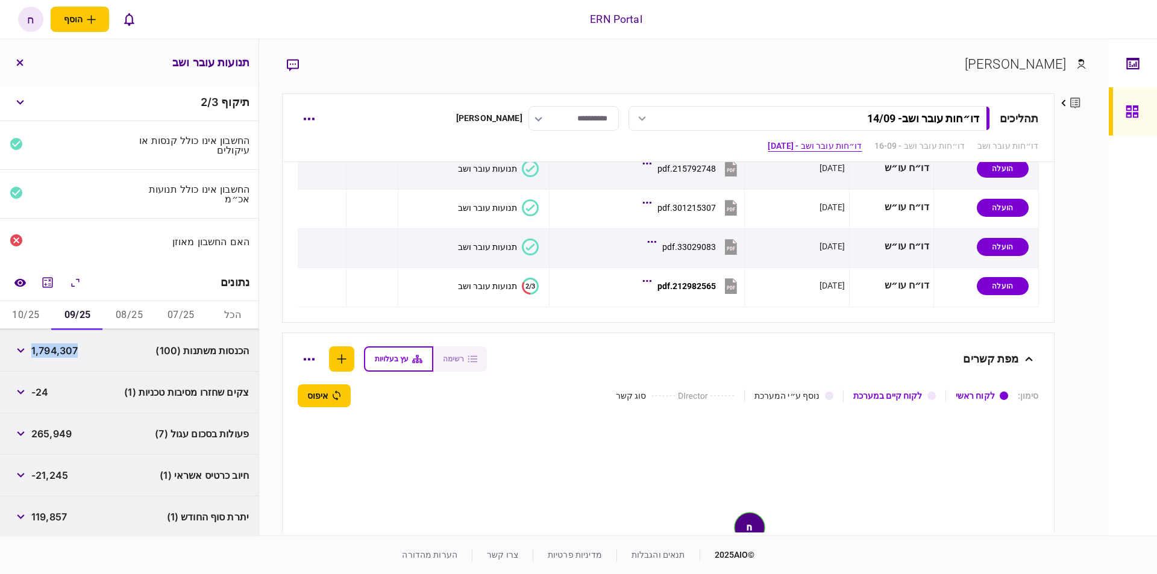
scroll to position [0, 0]
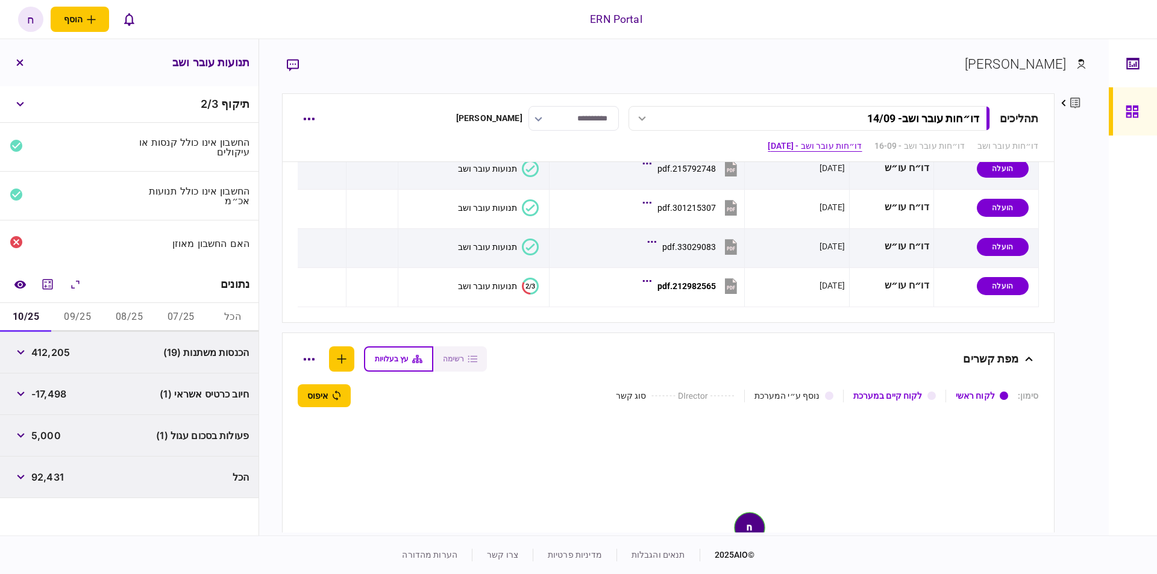
click at [47, 346] on span "412,205" at bounding box center [50, 352] width 39 height 14
copy span "412,205"
